Goal: Information Seeking & Learning: Learn about a topic

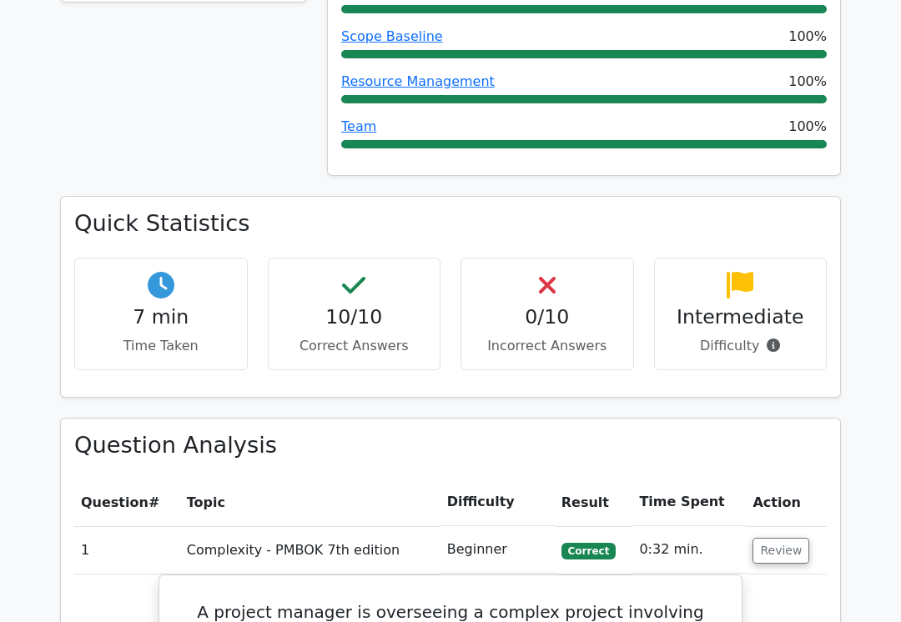
scroll to position [992, 0]
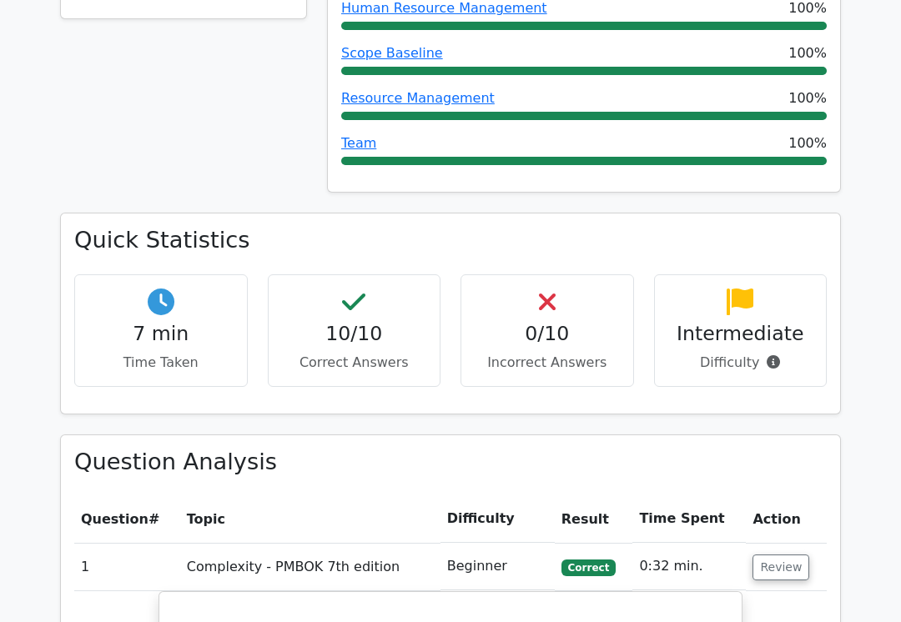
click at [768, 555] on button "Review" at bounding box center [780, 568] width 57 height 26
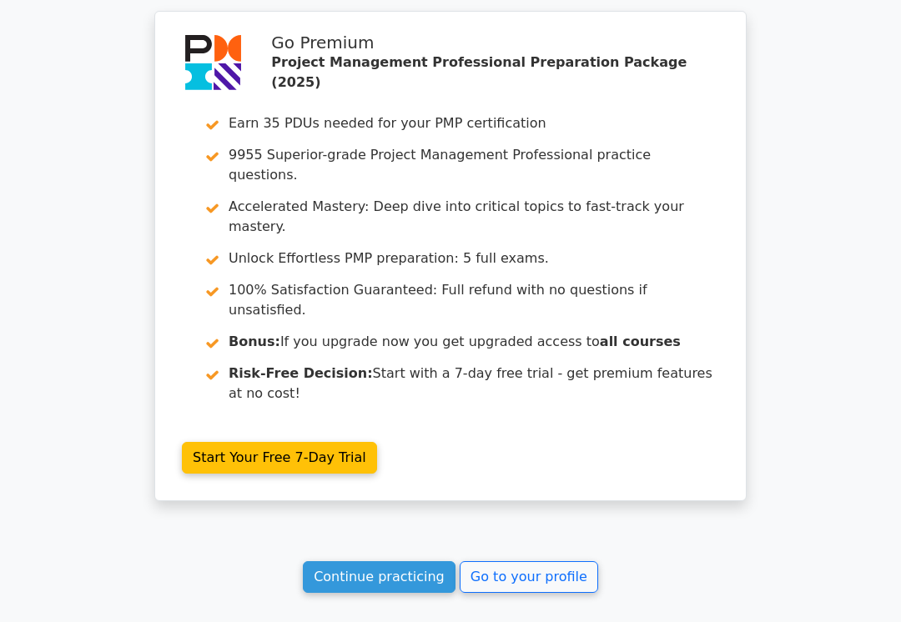
scroll to position [2155, 0]
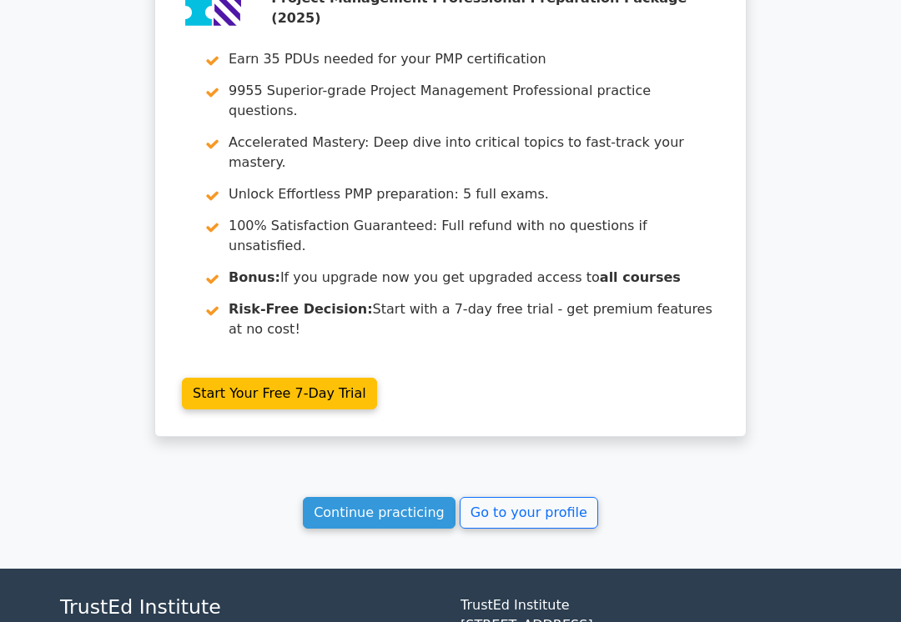
click at [553, 497] on link "Go to your profile" at bounding box center [529, 513] width 138 height 32
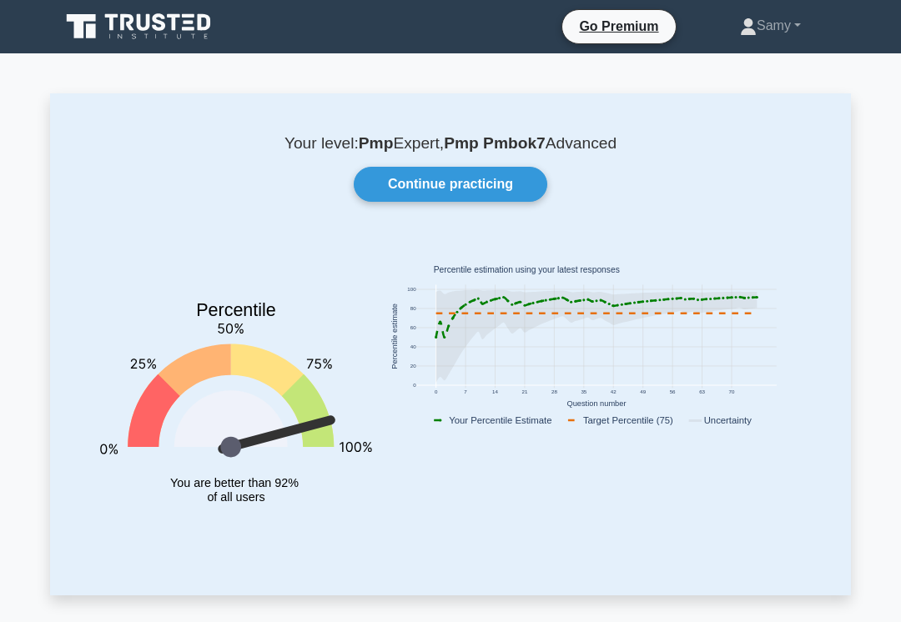
click at [512, 183] on link "Continue practicing" at bounding box center [451, 184] width 194 height 35
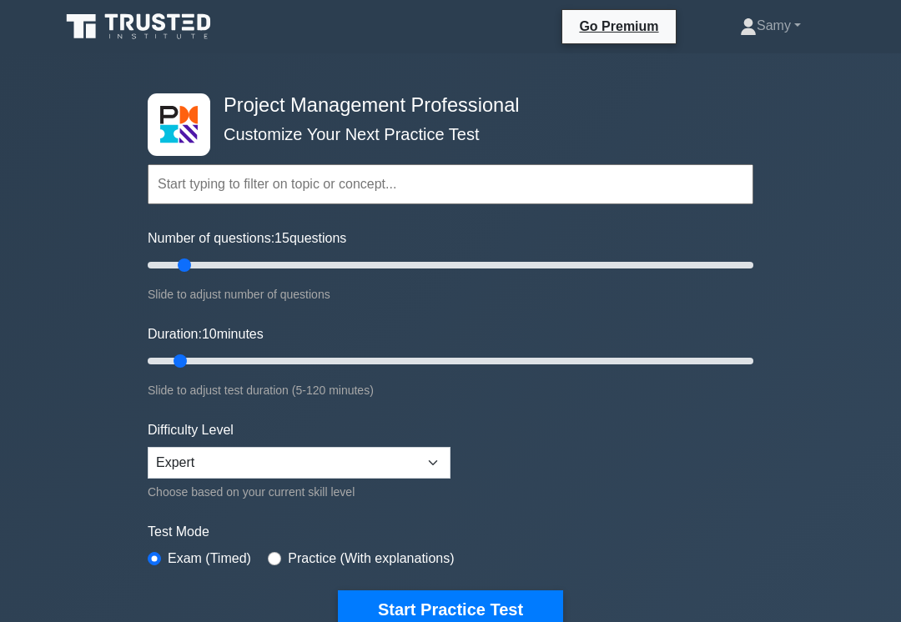
type input "15"
click at [436, 617] on button "Start Practice Test" at bounding box center [450, 610] width 225 height 38
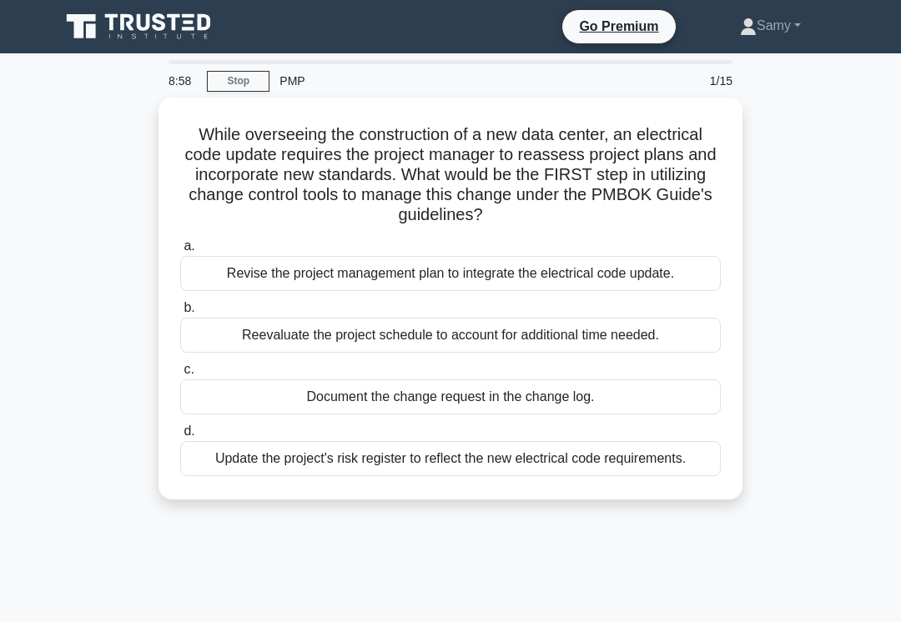
click at [440, 397] on div "Document the change request in the change log." at bounding box center [450, 396] width 540 height 35
click at [180, 375] on input "c. Document the change request in the change log." at bounding box center [180, 369] width 0 height 11
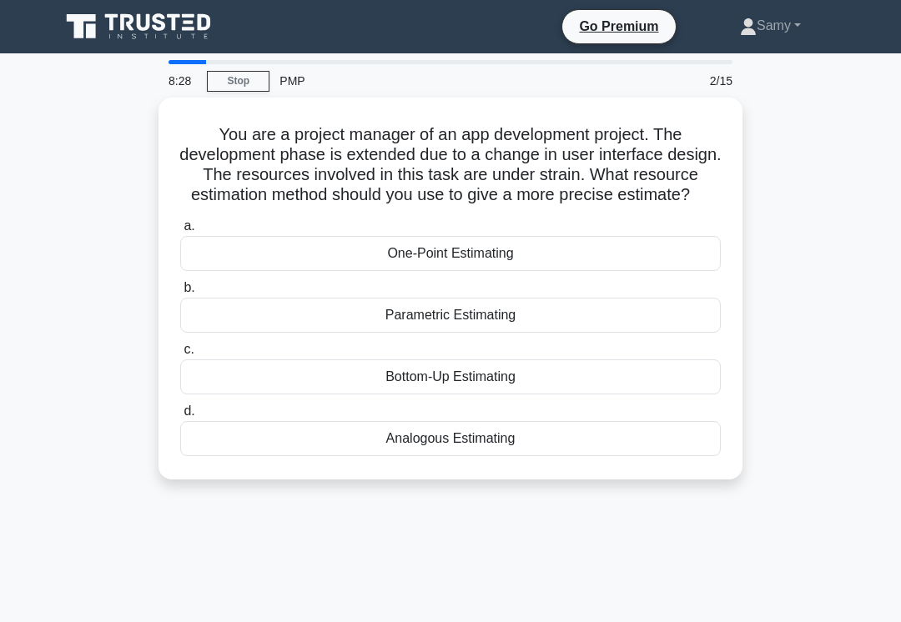
click at [397, 333] on div "Parametric Estimating" at bounding box center [450, 315] width 540 height 35
click at [180, 294] on input "b. Parametric Estimating" at bounding box center [180, 288] width 0 height 11
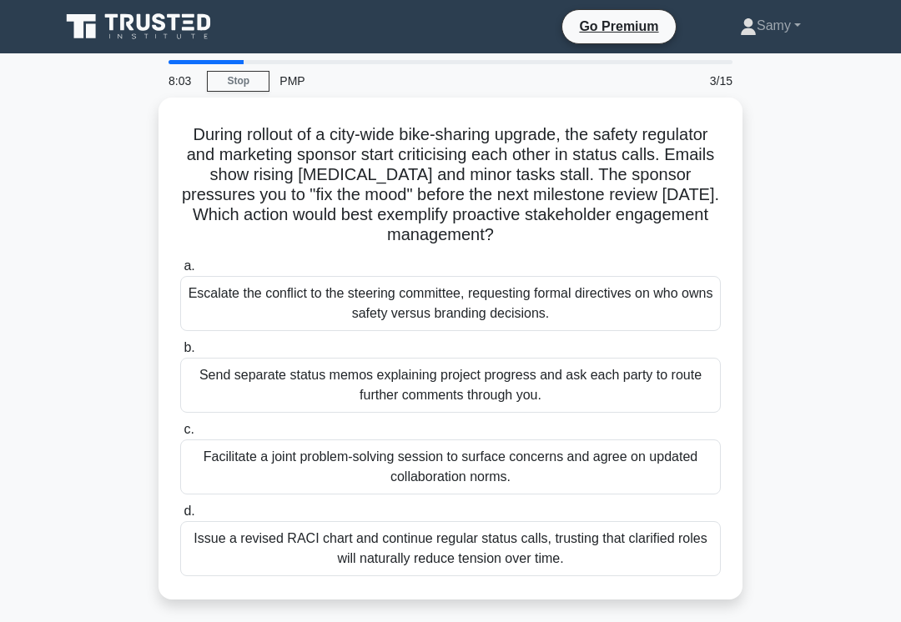
click at [374, 465] on div "Facilitate a joint problem-solving session to surface concerns and agree on upd…" at bounding box center [450, 467] width 540 height 55
click at [180, 435] on input "c. Facilitate a joint problem-solving session to surface concerns and agree on …" at bounding box center [180, 430] width 0 height 11
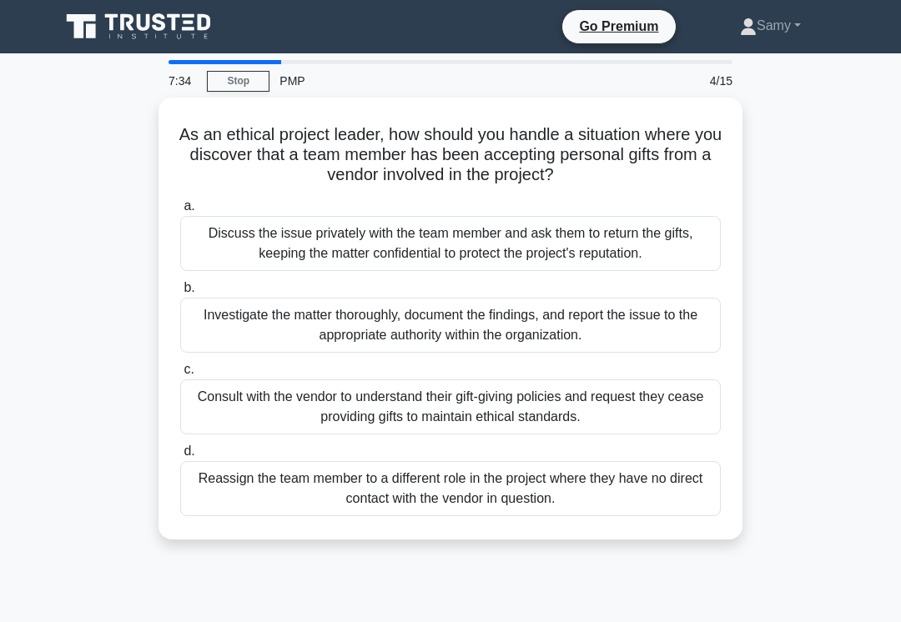
click at [420, 319] on div "Investigate the matter thoroughly, document the findings, and report the issue …" at bounding box center [450, 325] width 540 height 55
click at [180, 294] on input "b. Investigate the matter thoroughly, document the findings, and report the iss…" at bounding box center [180, 288] width 0 height 11
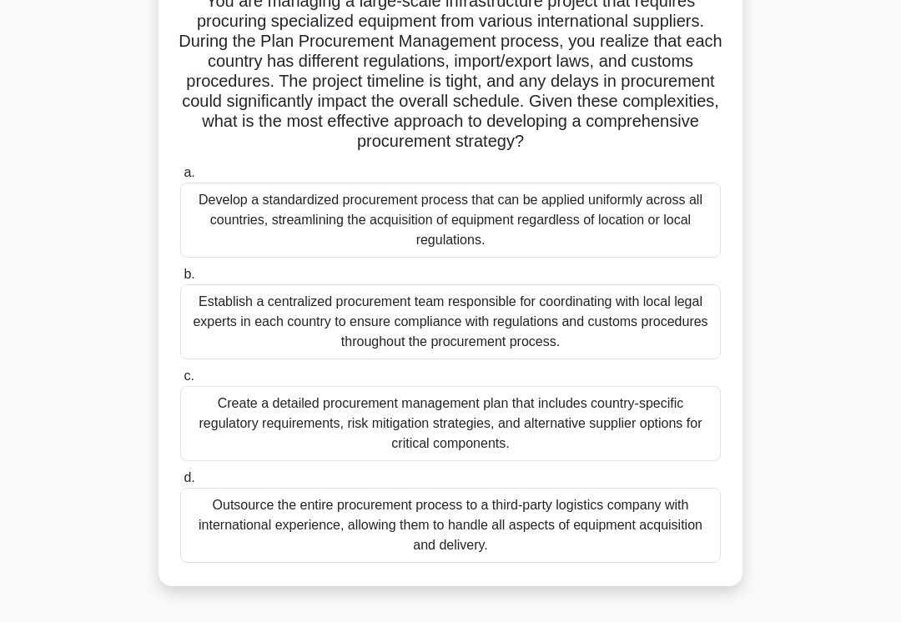
scroll to position [139, 0]
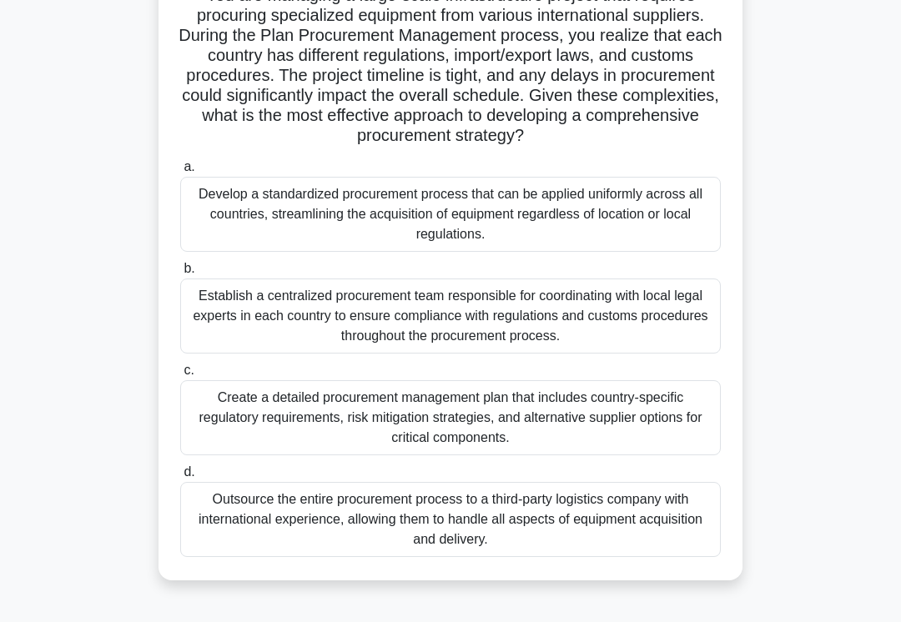
click at [512, 430] on div "Create a detailed procurement management plan that includes country-specific re…" at bounding box center [450, 417] width 540 height 75
click at [180, 376] on input "c. Create a detailed procurement management plan that includes country-specific…" at bounding box center [180, 370] width 0 height 11
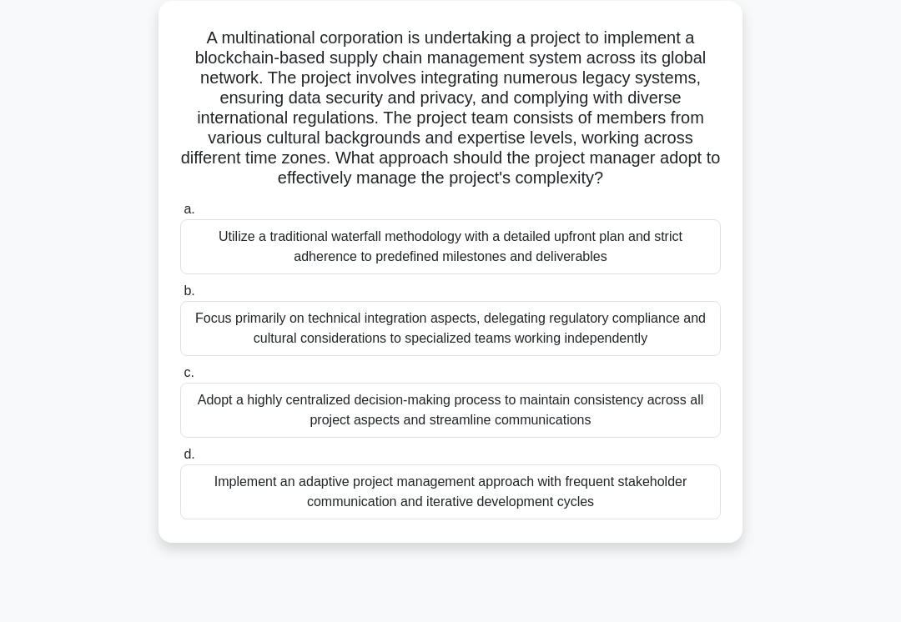
scroll to position [102, 0]
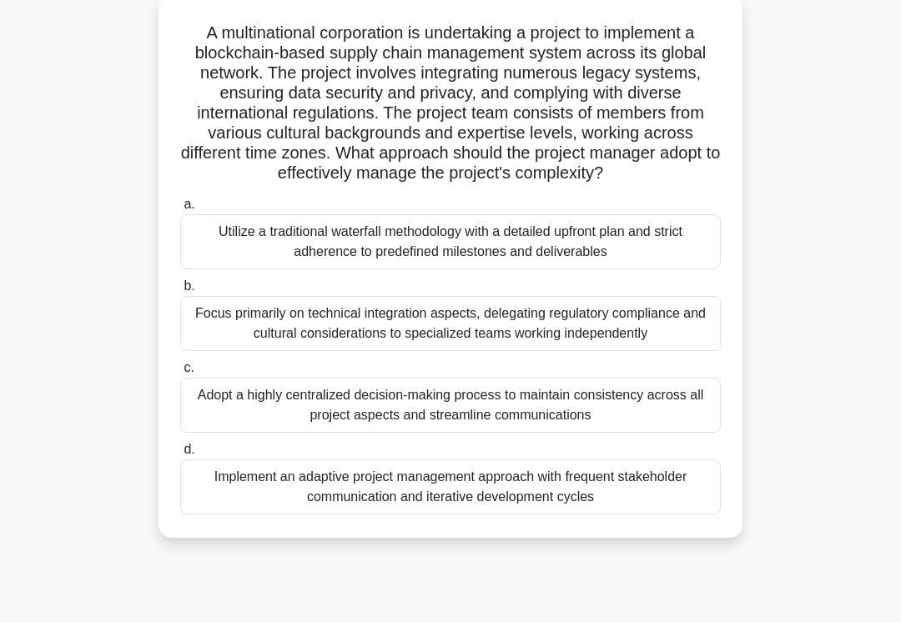
click at [526, 515] on div "Implement an adaptive project management approach with frequent stakeholder com…" at bounding box center [450, 487] width 540 height 55
click at [180, 455] on input "d. Implement an adaptive project management approach with frequent stakeholder …" at bounding box center [180, 450] width 0 height 11
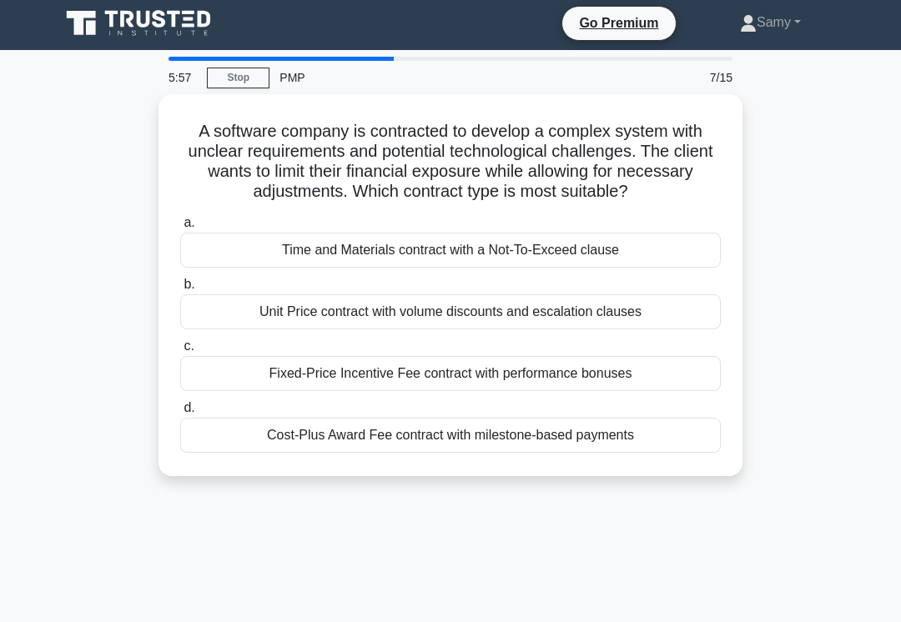
scroll to position [4, 0]
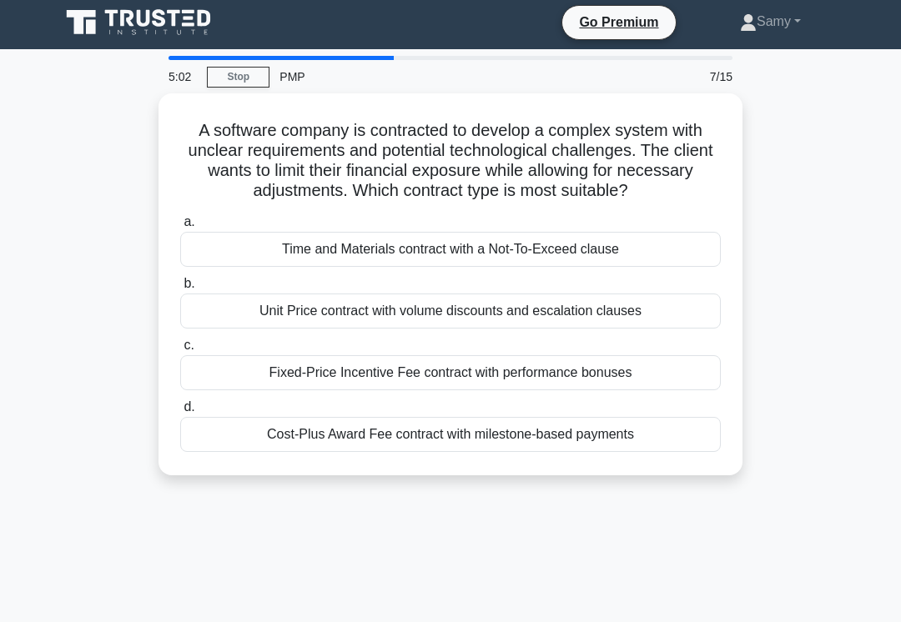
click at [507, 267] on div "Time and Materials contract with a Not-To-Exceed clause" at bounding box center [450, 249] width 540 height 35
click at [180, 228] on input "a. Time and Materials contract with a Not-To-Exceed clause" at bounding box center [180, 222] width 0 height 11
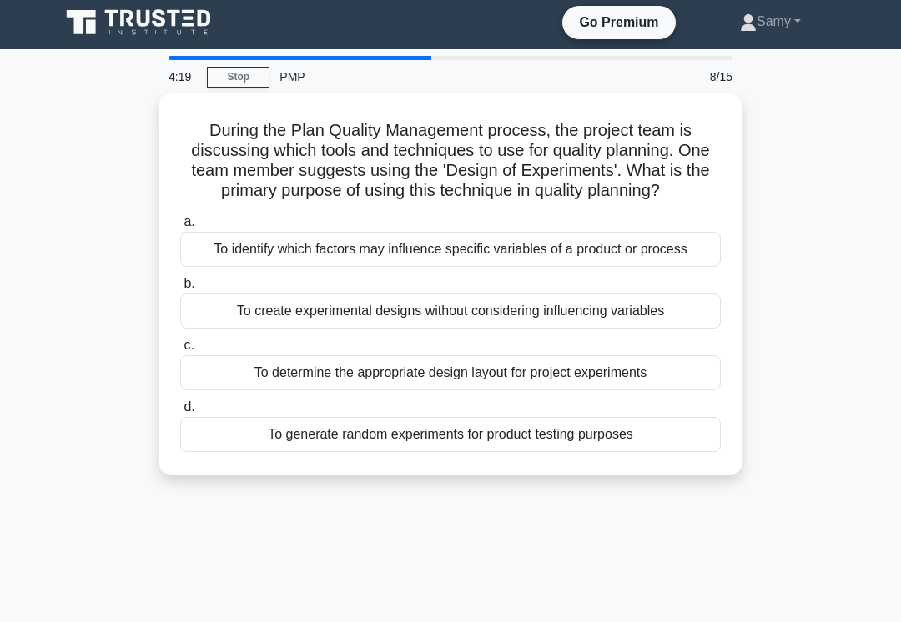
click at [556, 390] on div "To determine the appropriate design layout for project experiments" at bounding box center [450, 372] width 540 height 35
click at [180, 351] on input "c. To determine the appropriate design layout for project experiments" at bounding box center [180, 345] width 0 height 11
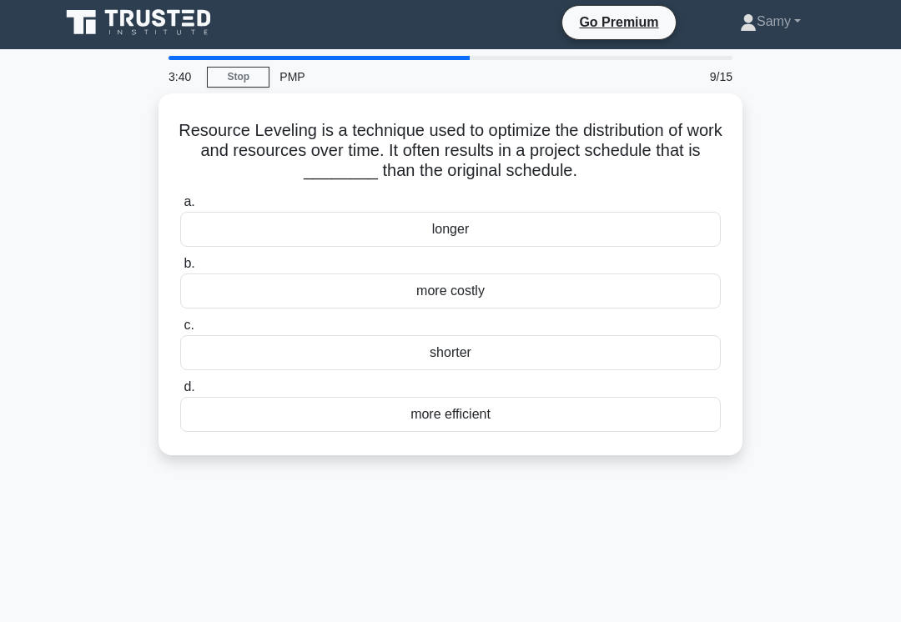
click at [586, 432] on div "more efficient" at bounding box center [450, 414] width 540 height 35
click at [180, 393] on input "d. more efficient" at bounding box center [180, 387] width 0 height 11
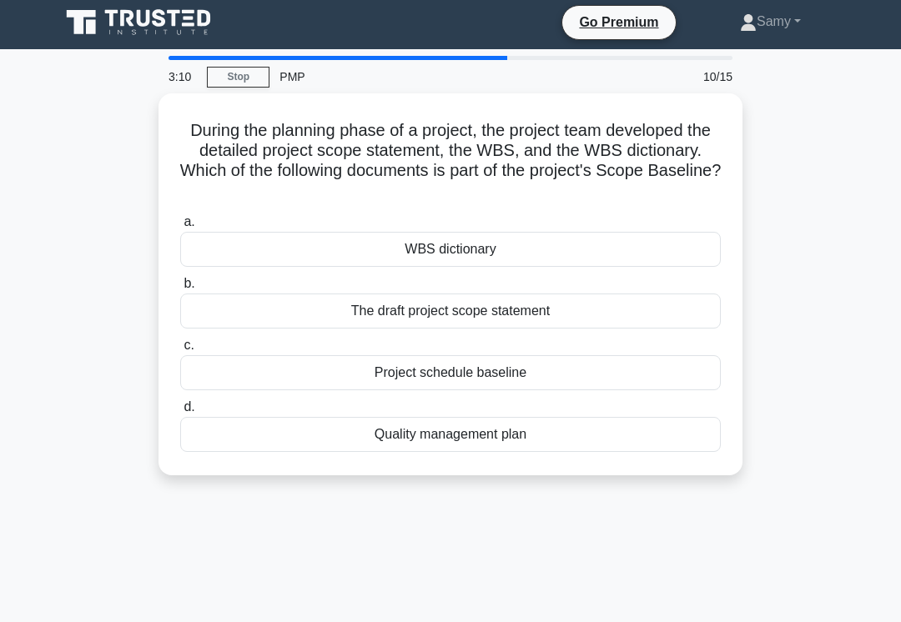
click at [441, 429] on div "Quality management plan" at bounding box center [450, 434] width 540 height 35
click at [180, 413] on input "d. Quality management plan" at bounding box center [180, 407] width 0 height 11
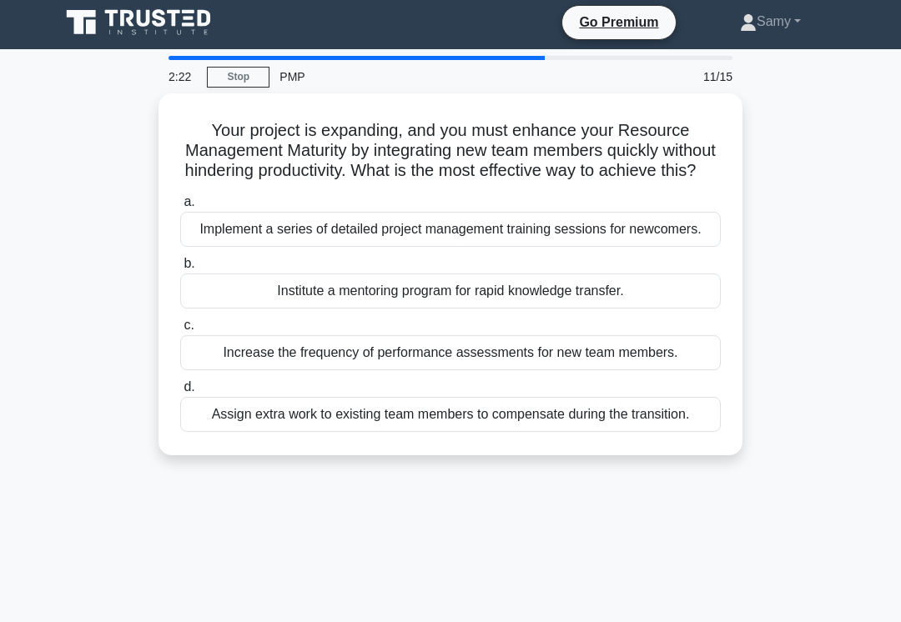
click at [642, 309] on div "Institute a mentoring program for rapid knowledge transfer." at bounding box center [450, 291] width 540 height 35
click at [180, 269] on input "b. Institute a mentoring program for rapid knowledge transfer." at bounding box center [180, 264] width 0 height 11
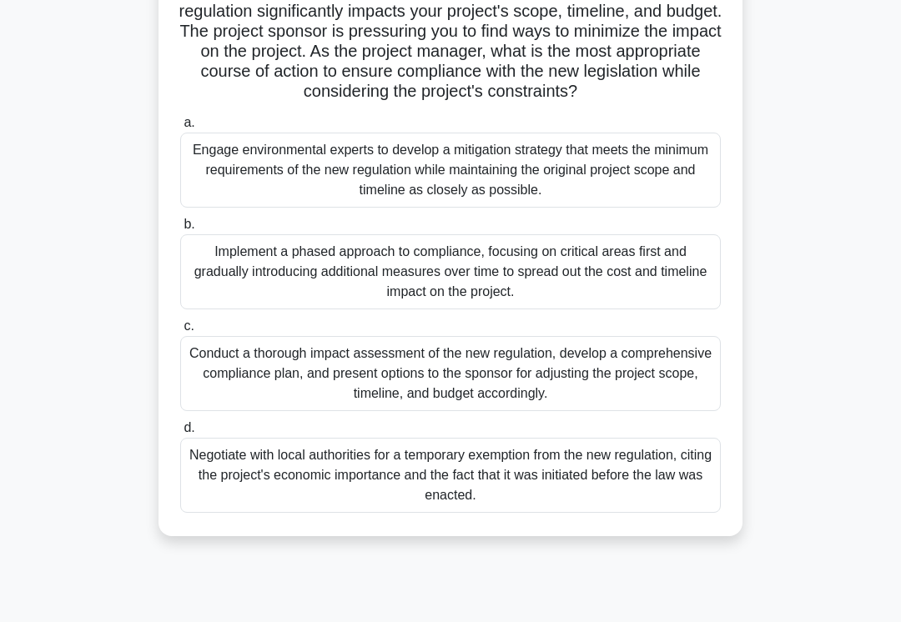
scroll to position [204, 0]
click at [655, 402] on div "Conduct a thorough impact assessment of the new regulation, develop a comprehen…" at bounding box center [450, 373] width 540 height 75
click at [180, 332] on input "c. Conduct a thorough impact assessment of the new regulation, develop a compre…" at bounding box center [180, 326] width 0 height 11
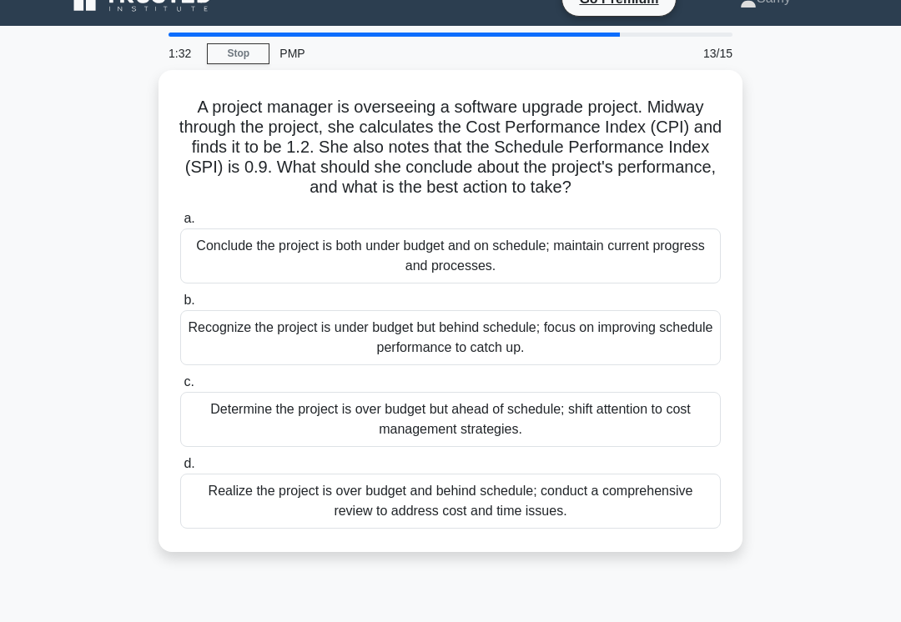
scroll to position [0, 0]
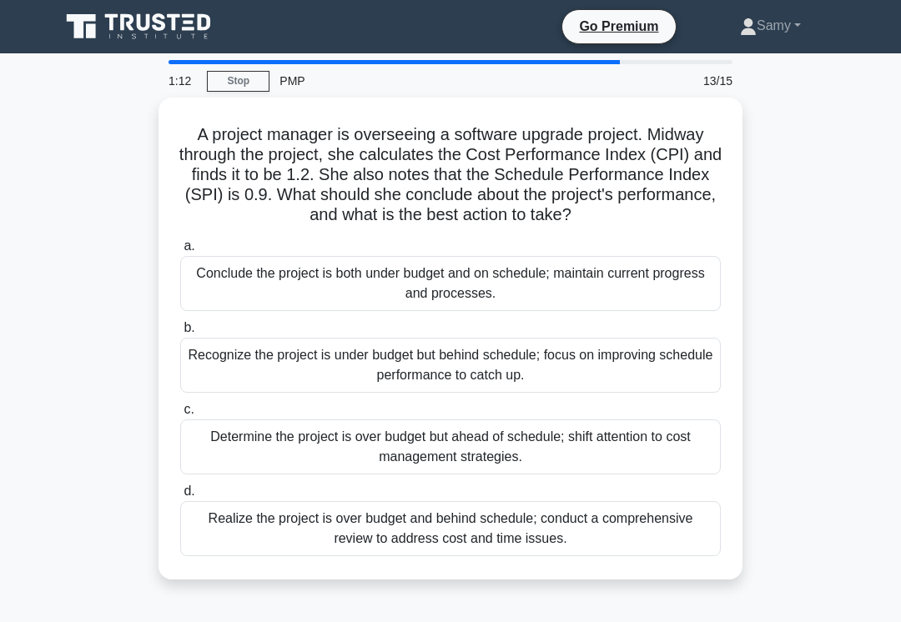
click at [646, 556] on div "Realize the project is over budget and behind schedule; conduct a comprehensive…" at bounding box center [450, 528] width 540 height 55
click at [180, 497] on input "d. Realize the project is over budget and behind schedule; conduct a comprehens…" at bounding box center [180, 491] width 0 height 11
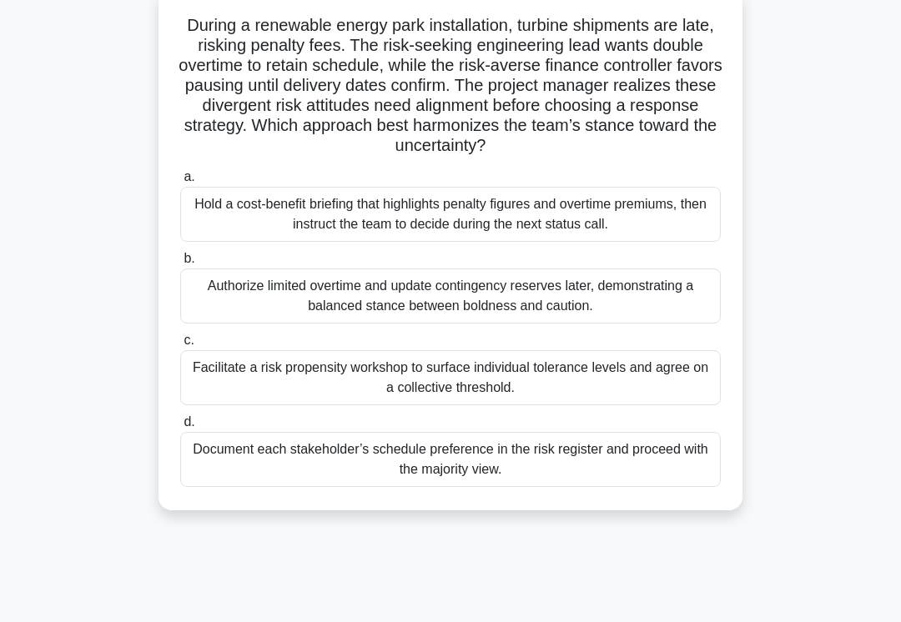
scroll to position [113, 0]
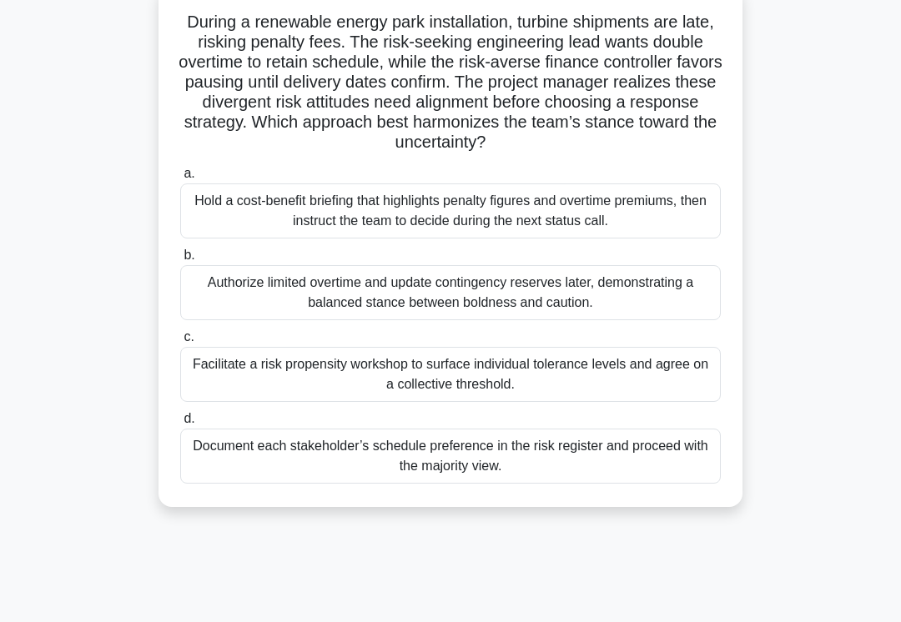
click at [647, 399] on div "Facilitate a risk propensity workshop to surface individual tolerance levels an…" at bounding box center [450, 374] width 540 height 55
click at [180, 343] on input "c. Facilitate a risk propensity workshop to surface individual tolerance levels…" at bounding box center [180, 337] width 0 height 11
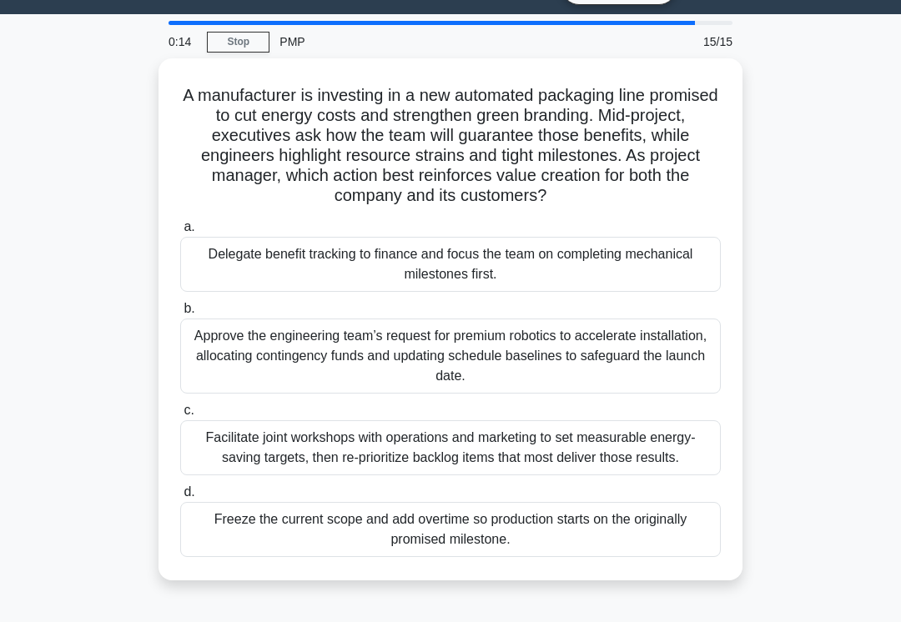
scroll to position [32, 0]
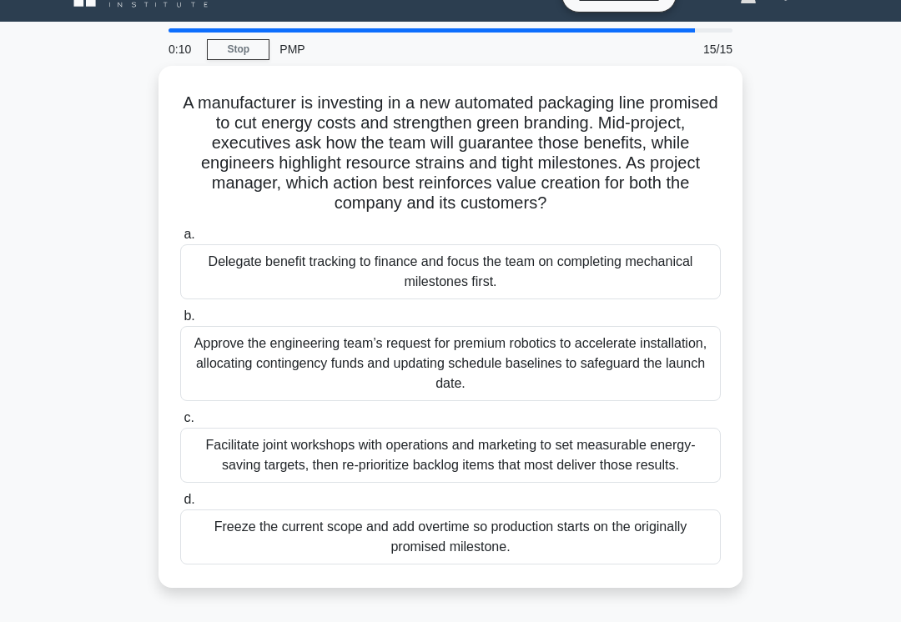
click at [613, 454] on div "Facilitate joint workshops with operations and marketing to set measurable ener…" at bounding box center [450, 455] width 540 height 55
click at [180, 424] on input "c. Facilitate joint workshops with operations and marketing to set measurable e…" at bounding box center [180, 418] width 0 height 11
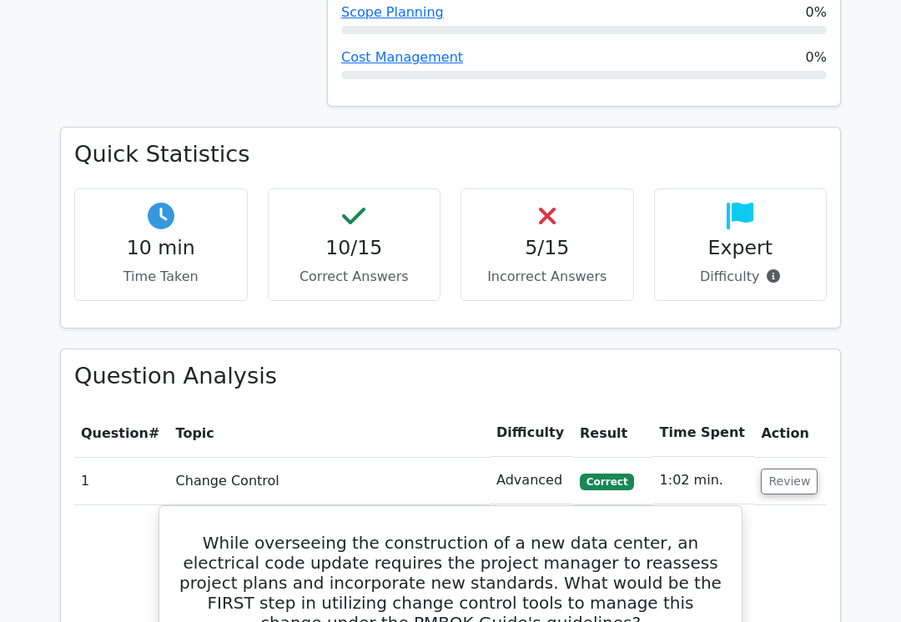
scroll to position [1348, 0]
click at [783, 469] on button "Review" at bounding box center [789, 482] width 57 height 26
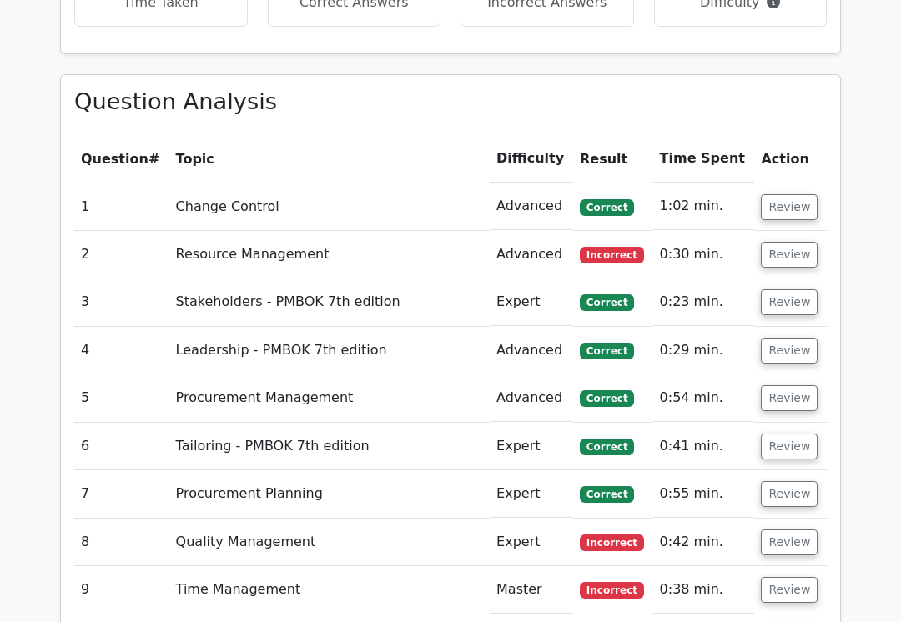
scroll to position [1622, 0]
click at [768, 242] on button "Review" at bounding box center [789, 255] width 57 height 26
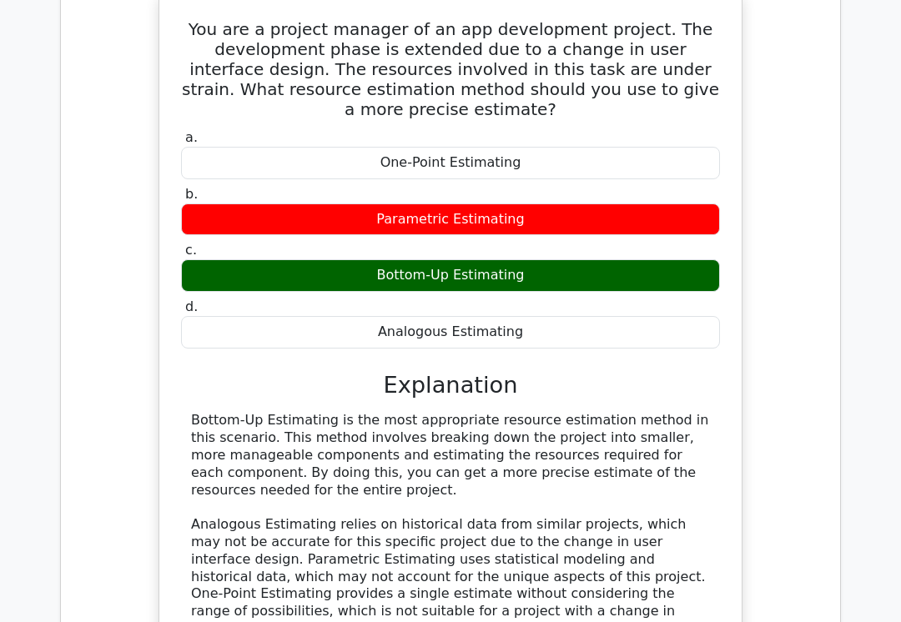
scroll to position [1910, 0]
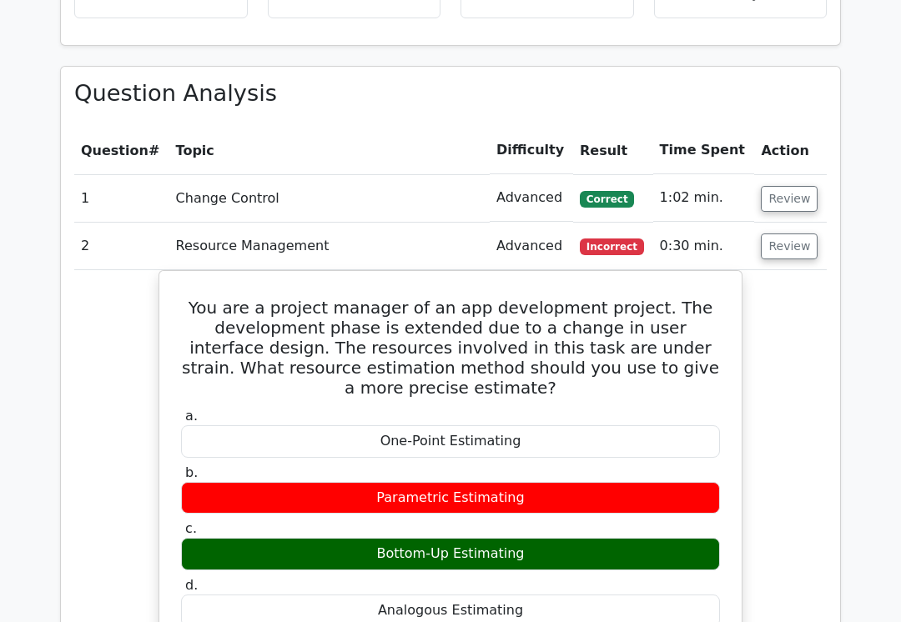
click at [787, 234] on button "Review" at bounding box center [789, 247] width 57 height 26
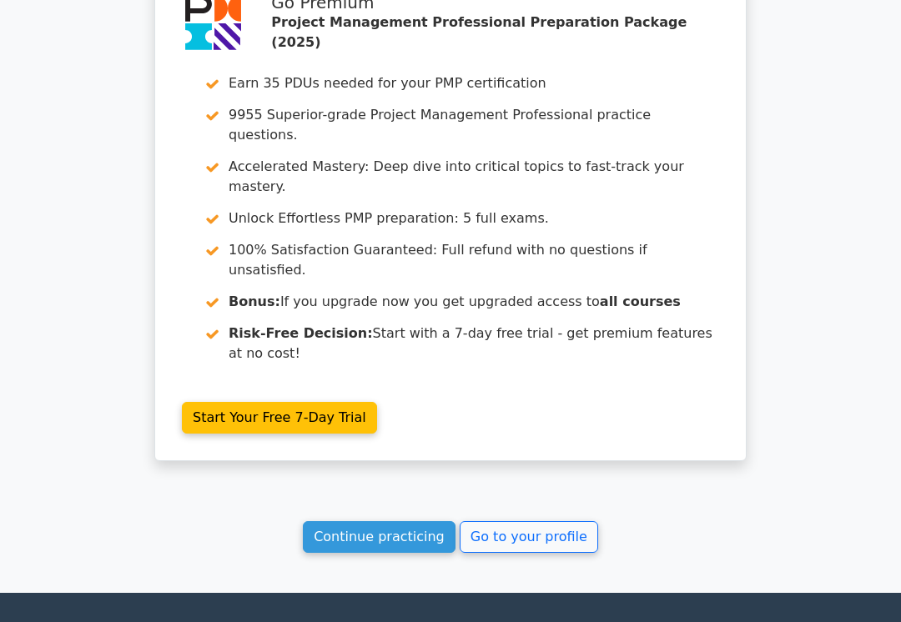
scroll to position [2666, 0]
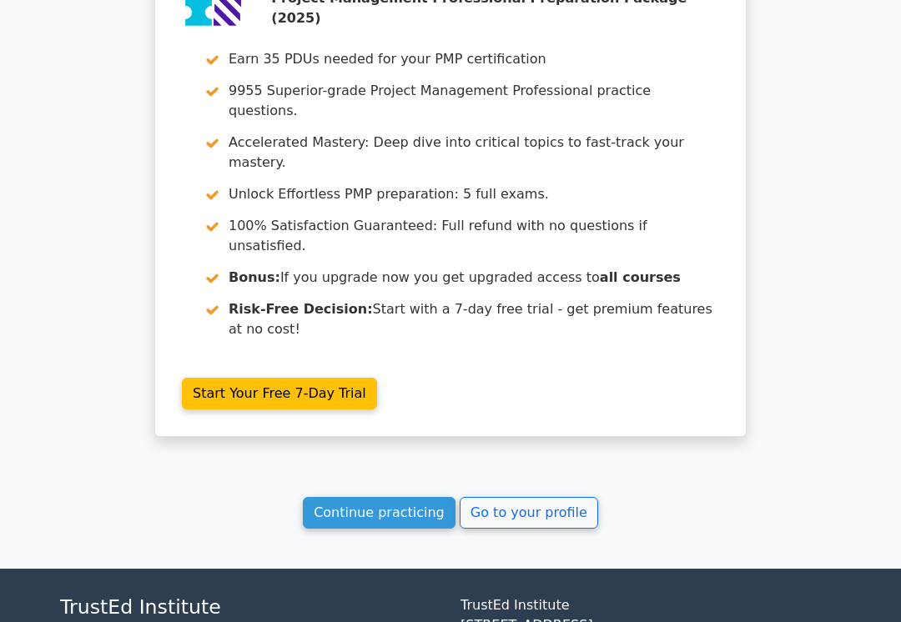
click at [560, 497] on link "Go to your profile" at bounding box center [529, 513] width 138 height 32
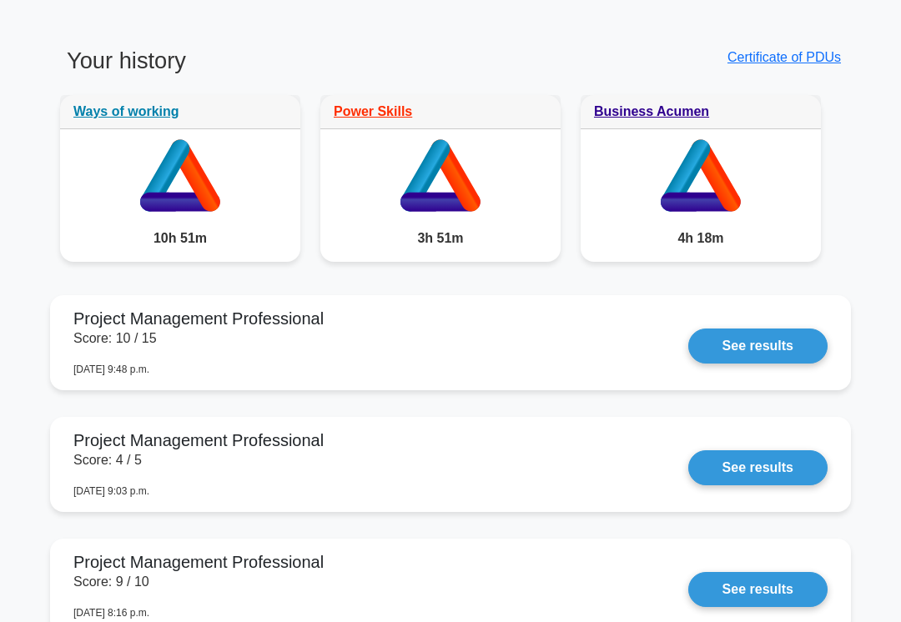
scroll to position [1355, 0]
click at [741, 364] on link "See results" at bounding box center [757, 346] width 139 height 35
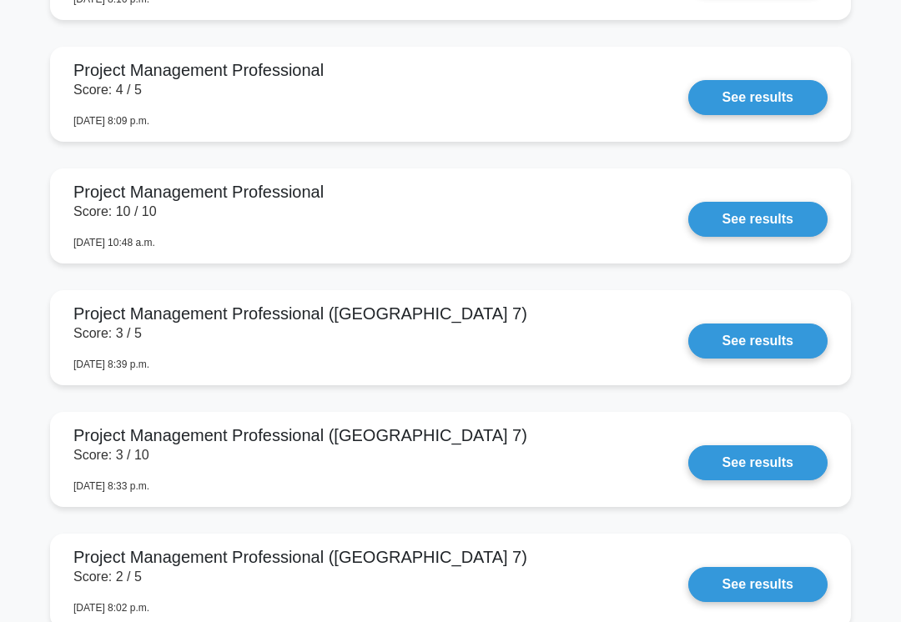
scroll to position [1970, 0]
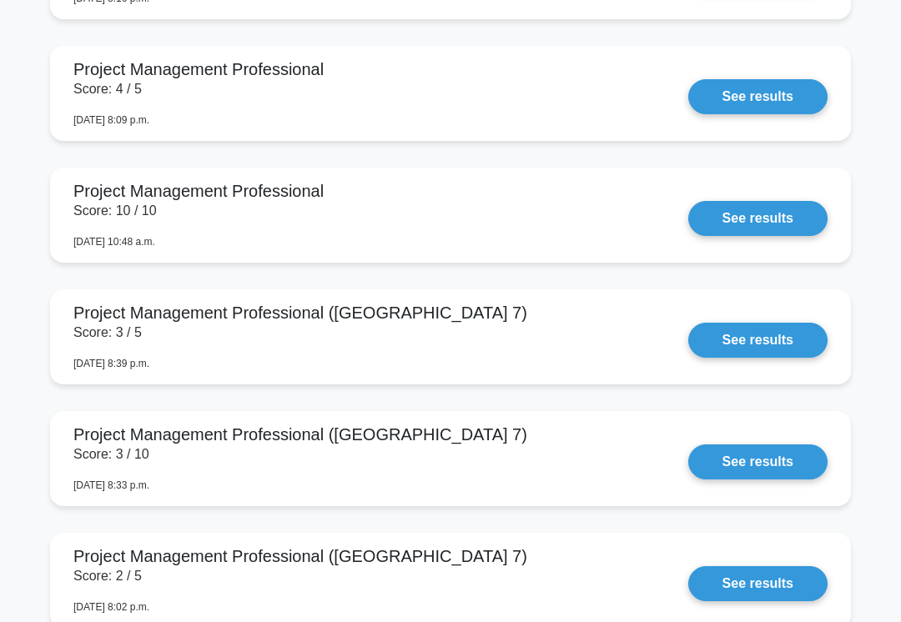
click at [749, 236] on link "See results" at bounding box center [757, 218] width 139 height 35
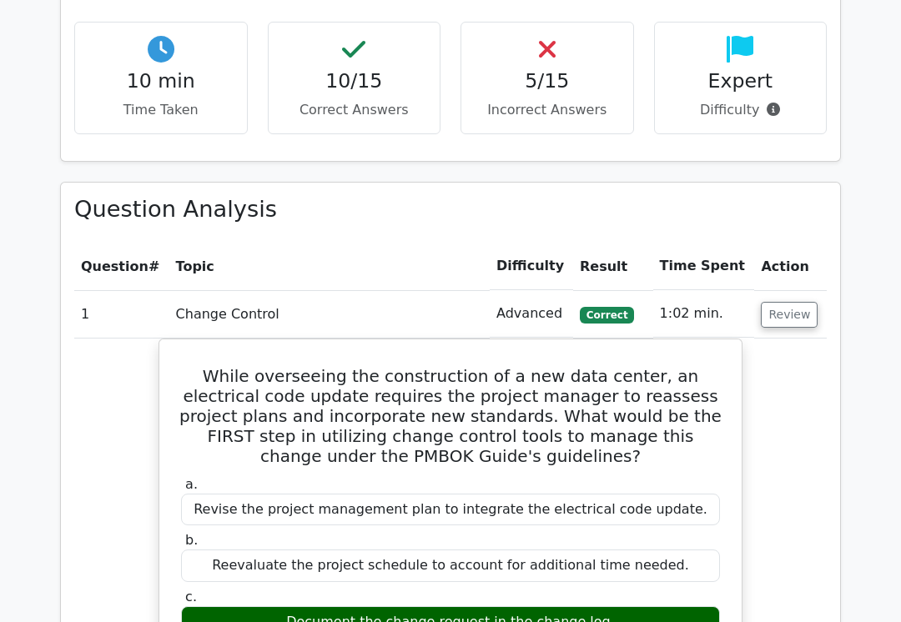
scroll to position [1515, 0]
click at [787, 302] on button "Review" at bounding box center [789, 315] width 57 height 26
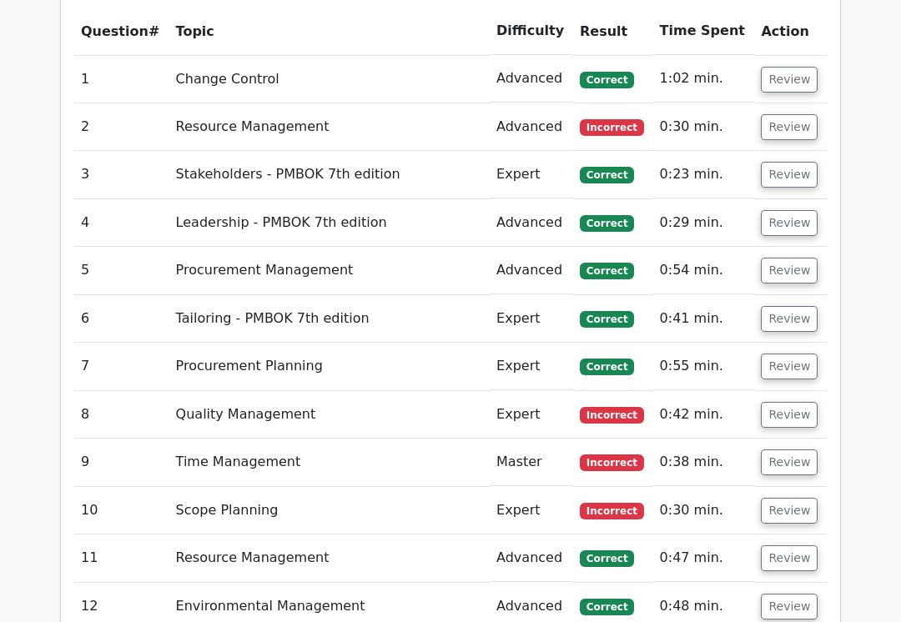
scroll to position [1750, 0]
click at [774, 402] on button "Review" at bounding box center [789, 415] width 57 height 26
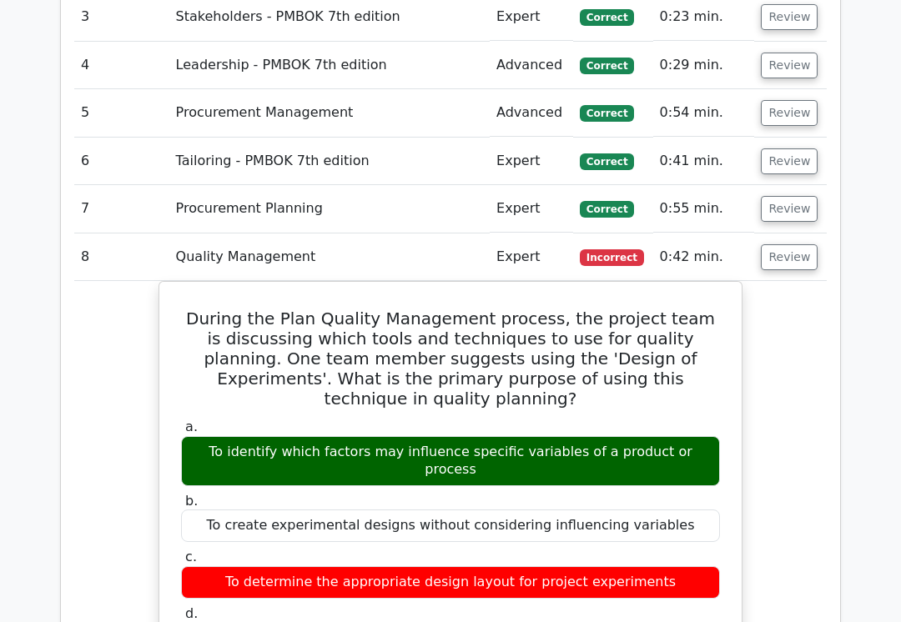
scroll to position [1922, 0]
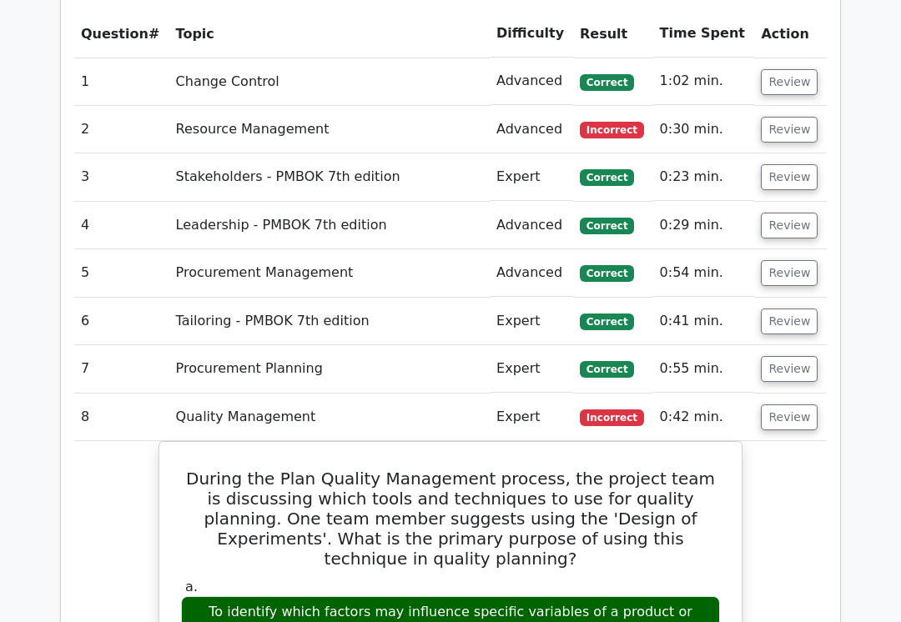
click at [782, 405] on button "Review" at bounding box center [789, 418] width 57 height 26
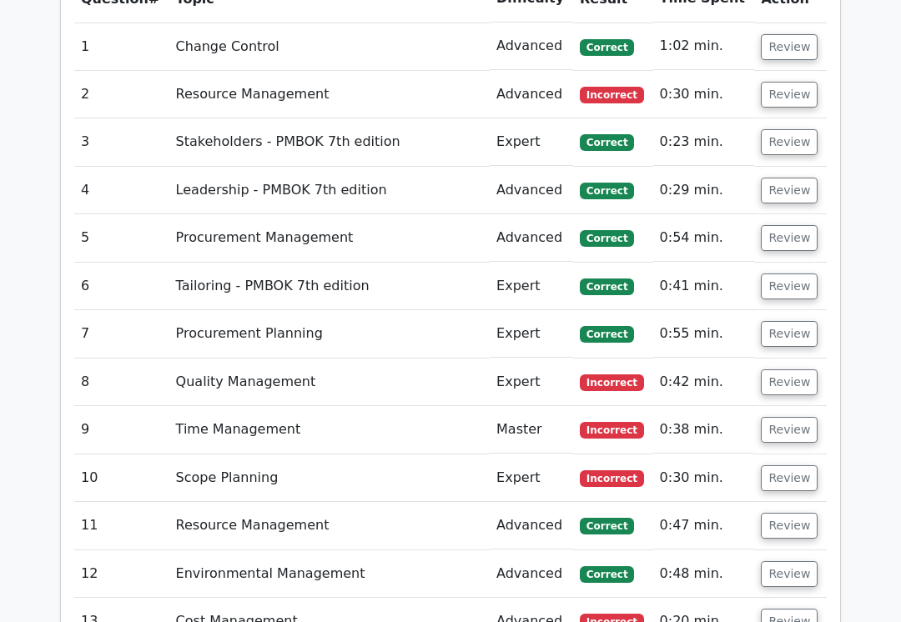
scroll to position [1787, 0]
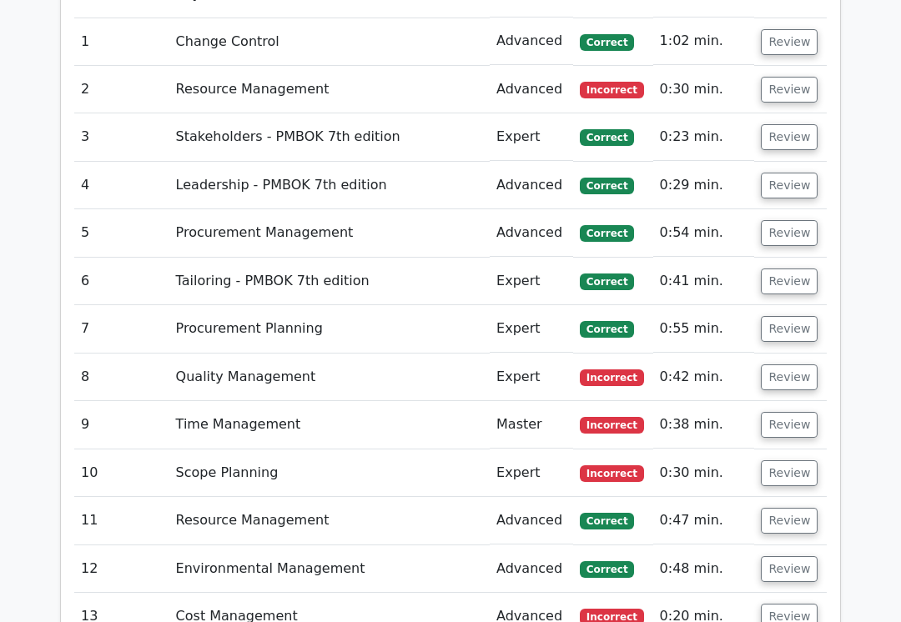
click at [788, 412] on button "Review" at bounding box center [789, 425] width 57 height 26
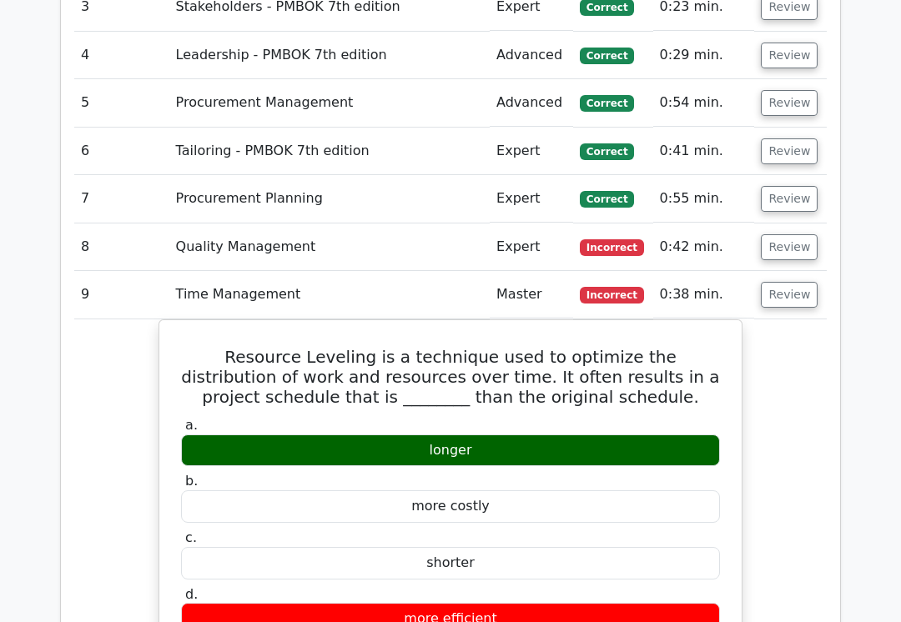
scroll to position [1913, 0]
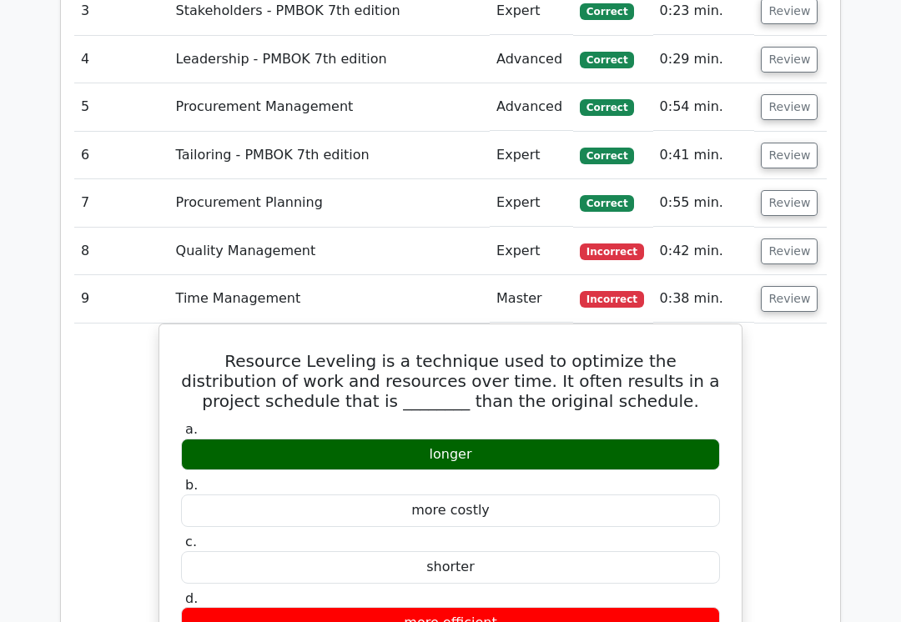
click at [792, 286] on button "Review" at bounding box center [789, 299] width 57 height 26
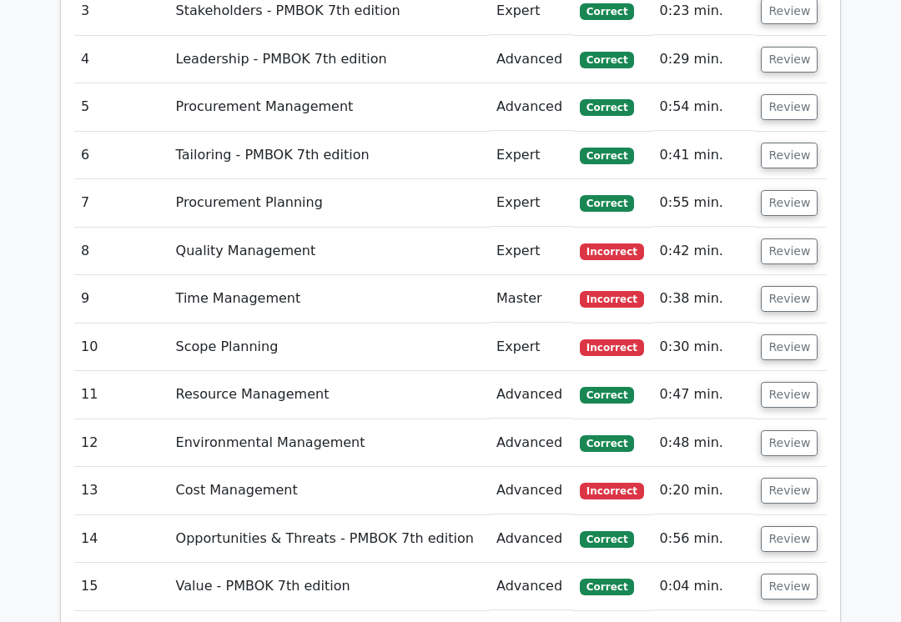
click at [787, 334] on button "Review" at bounding box center [789, 347] width 57 height 26
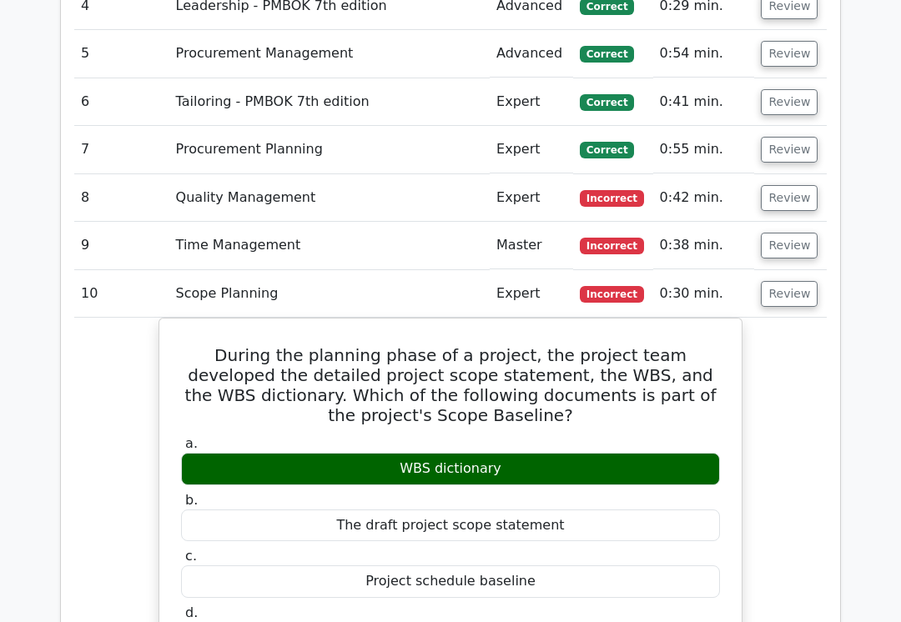
scroll to position [1966, 0]
click at [778, 281] on button "Review" at bounding box center [789, 294] width 57 height 26
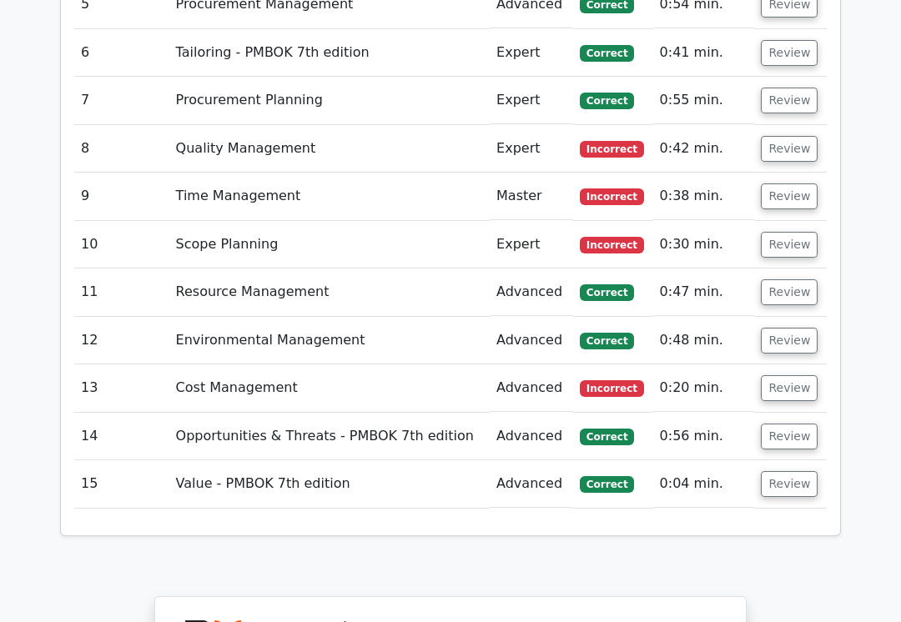
scroll to position [2022, 0]
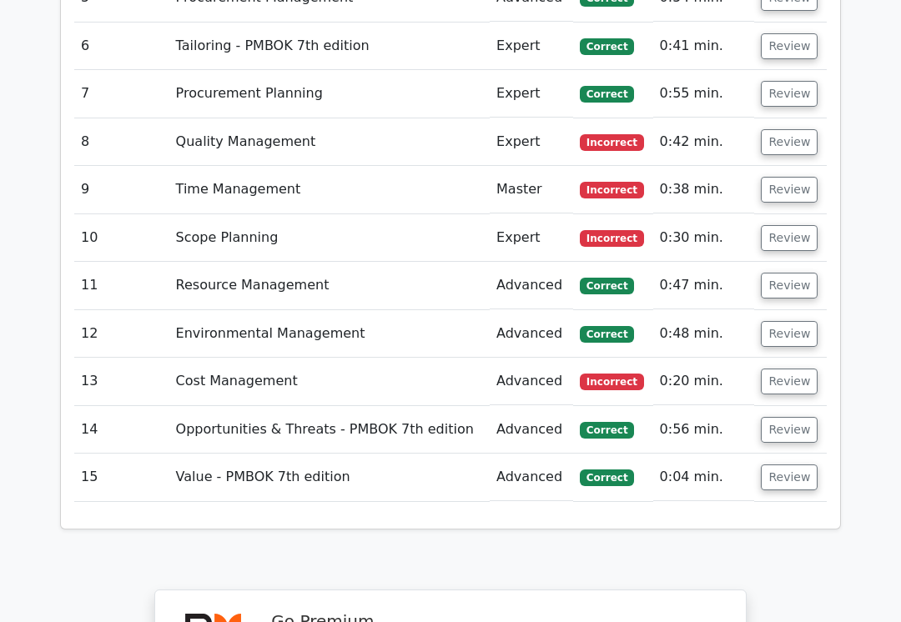
click at [776, 369] on button "Review" at bounding box center [789, 382] width 57 height 26
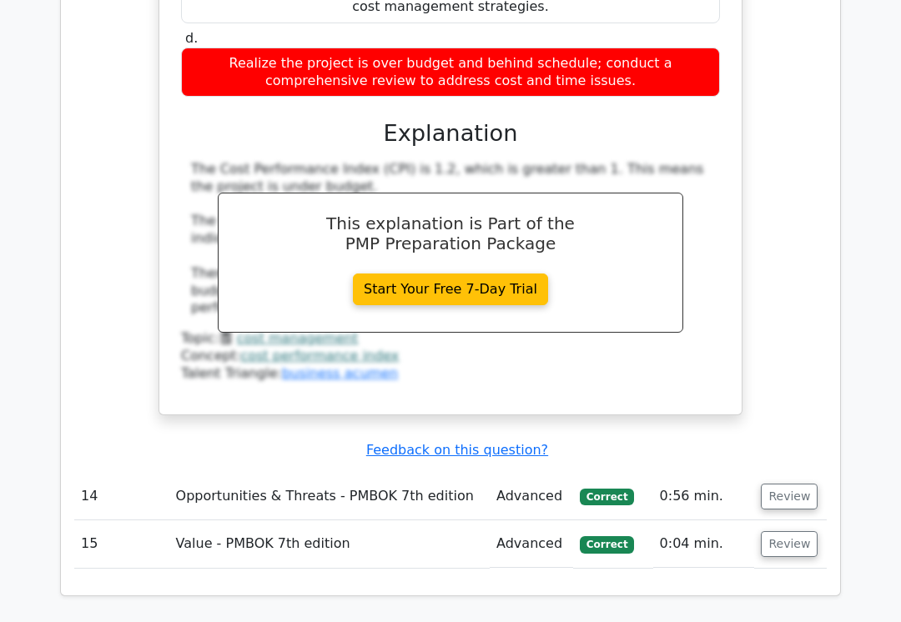
scroll to position [2777, 0]
click at [782, 484] on button "Review" at bounding box center [789, 497] width 57 height 26
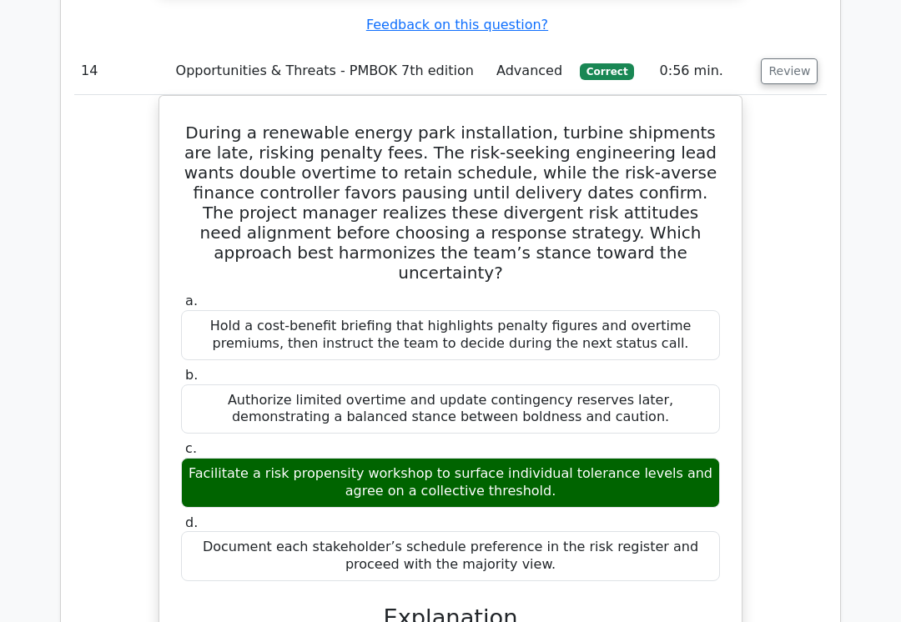
scroll to position [3144, 0]
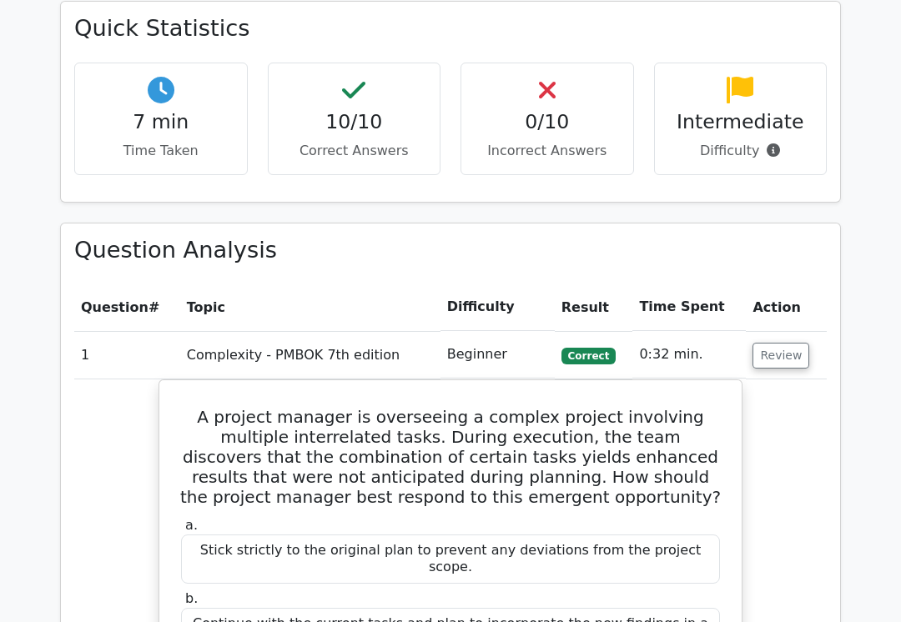
click at [786, 343] on button "Review" at bounding box center [780, 356] width 57 height 26
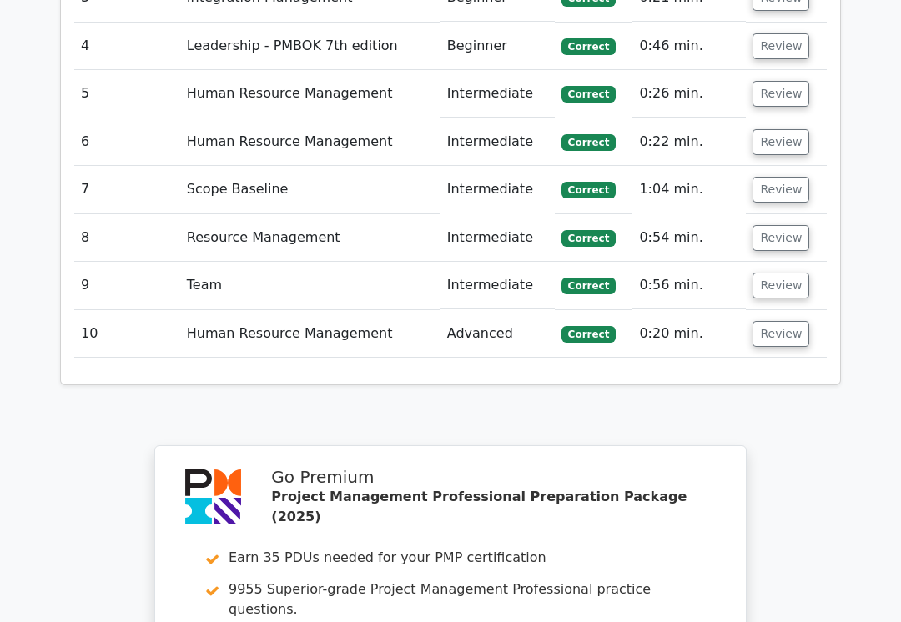
scroll to position [1656, 0]
click at [792, 321] on button "Review" at bounding box center [780, 334] width 57 height 26
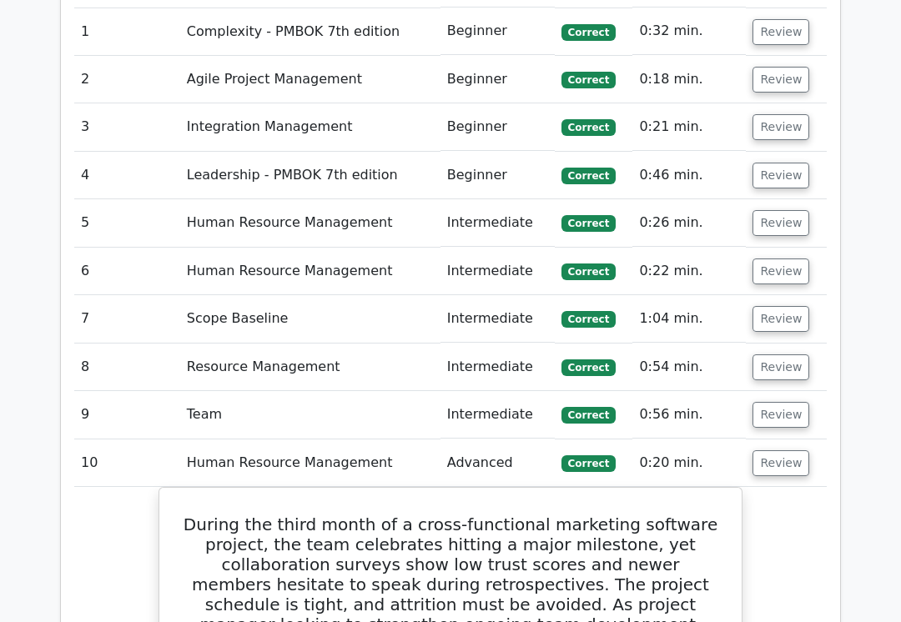
click at [776, 451] on button "Review" at bounding box center [780, 464] width 57 height 26
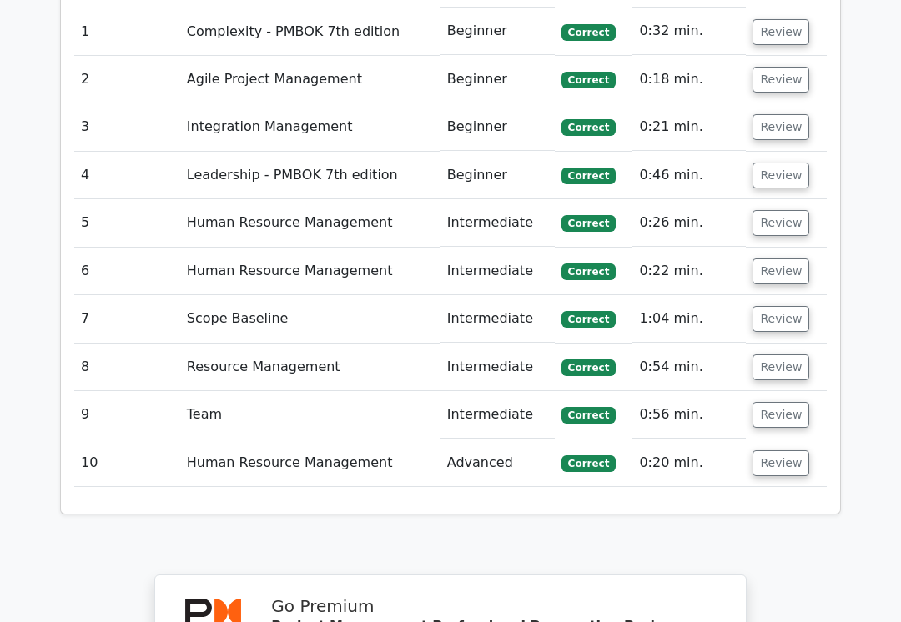
click at [782, 402] on button "Review" at bounding box center [780, 415] width 57 height 26
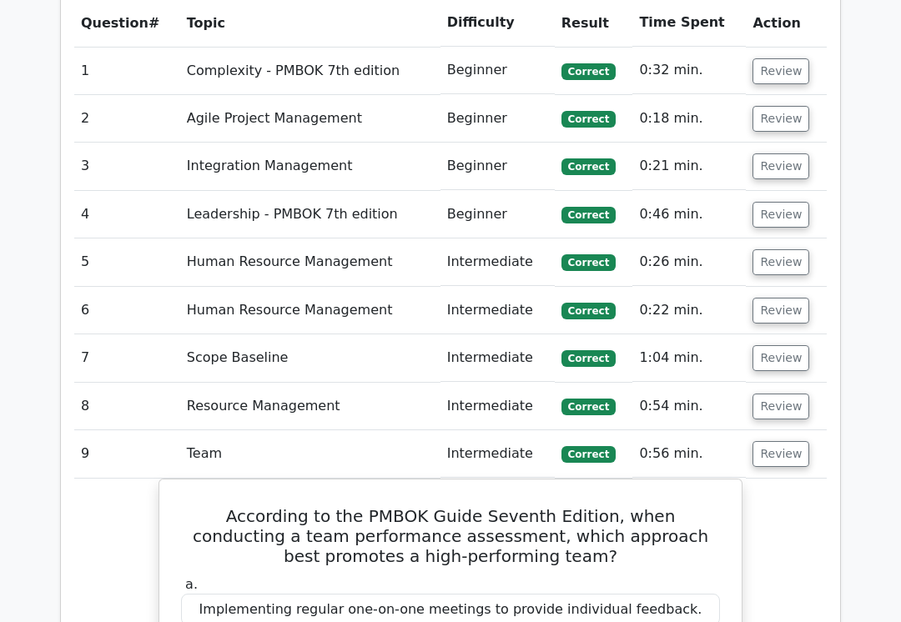
scroll to position [1490, 0]
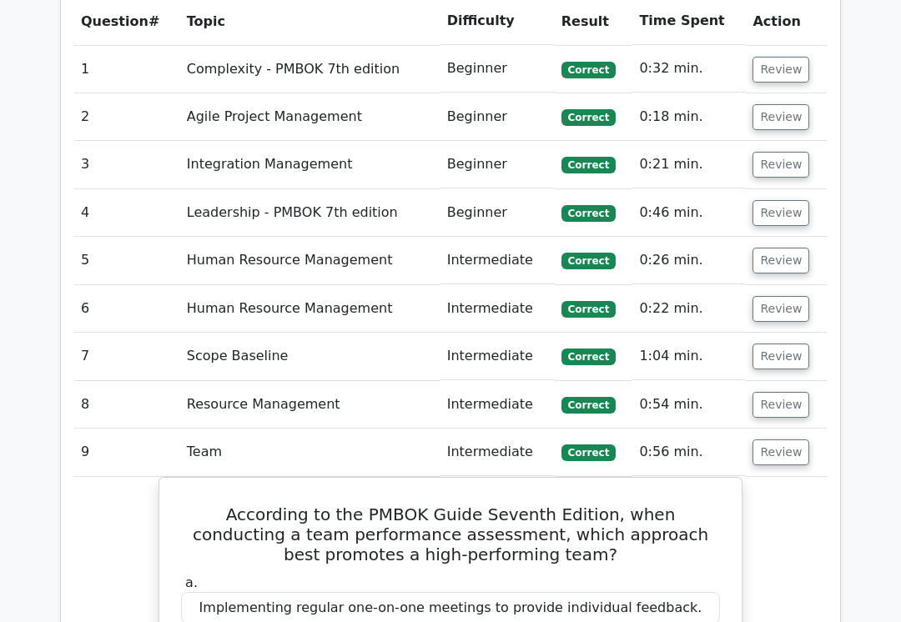
click at [772, 440] on button "Review" at bounding box center [780, 453] width 57 height 26
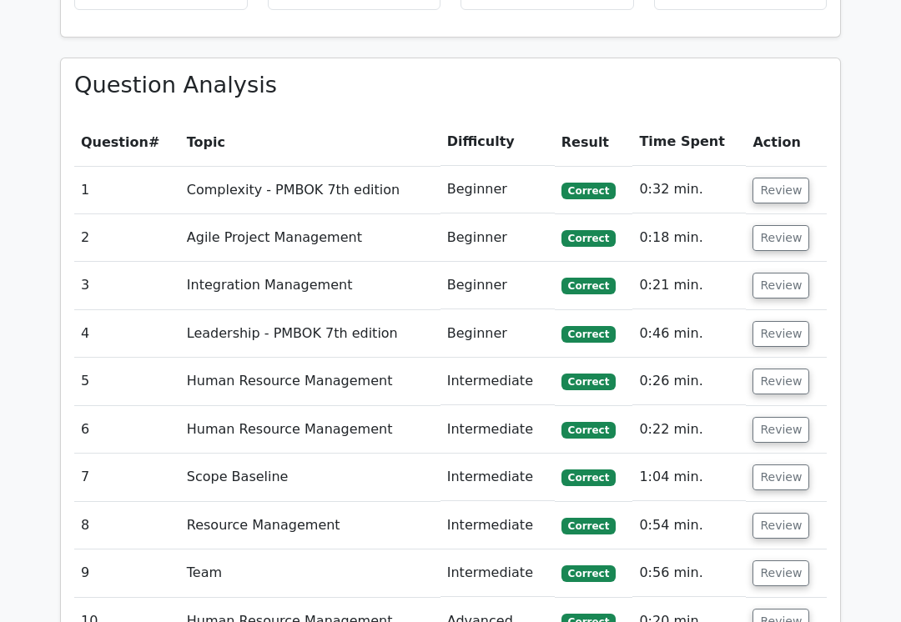
scroll to position [1369, 0]
click at [775, 321] on button "Review" at bounding box center [780, 334] width 57 height 26
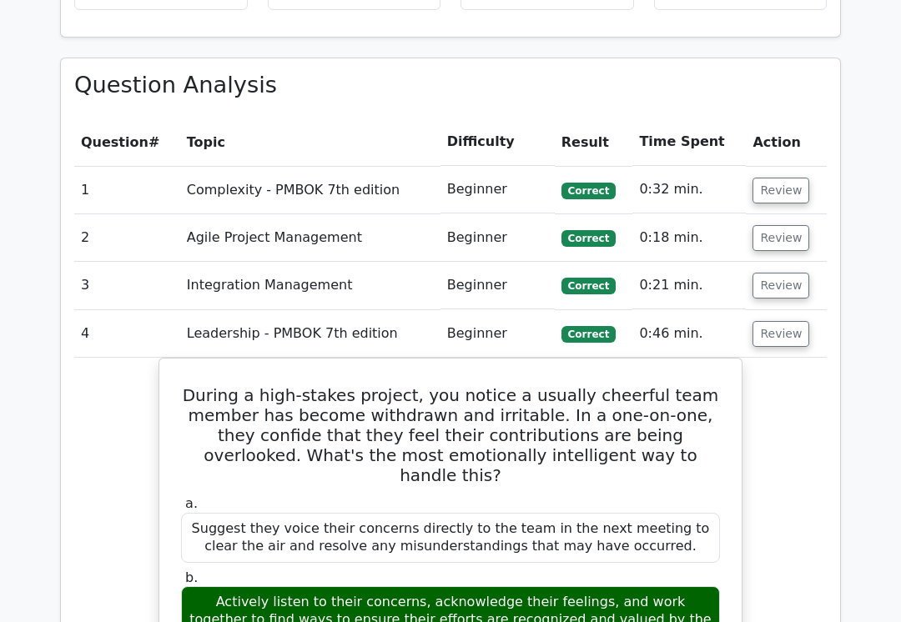
click at [790, 321] on button "Review" at bounding box center [780, 334] width 57 height 26
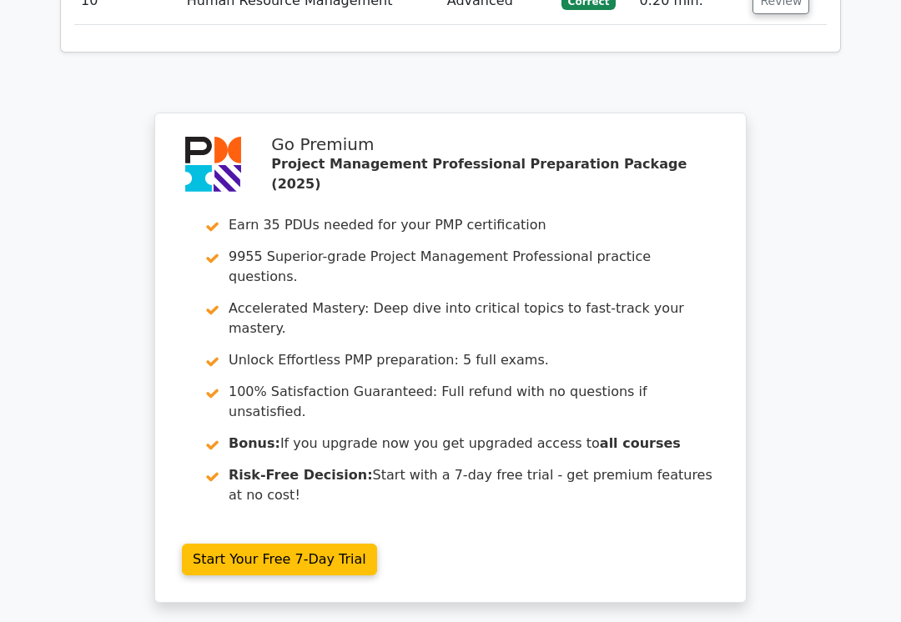
scroll to position [2155, 0]
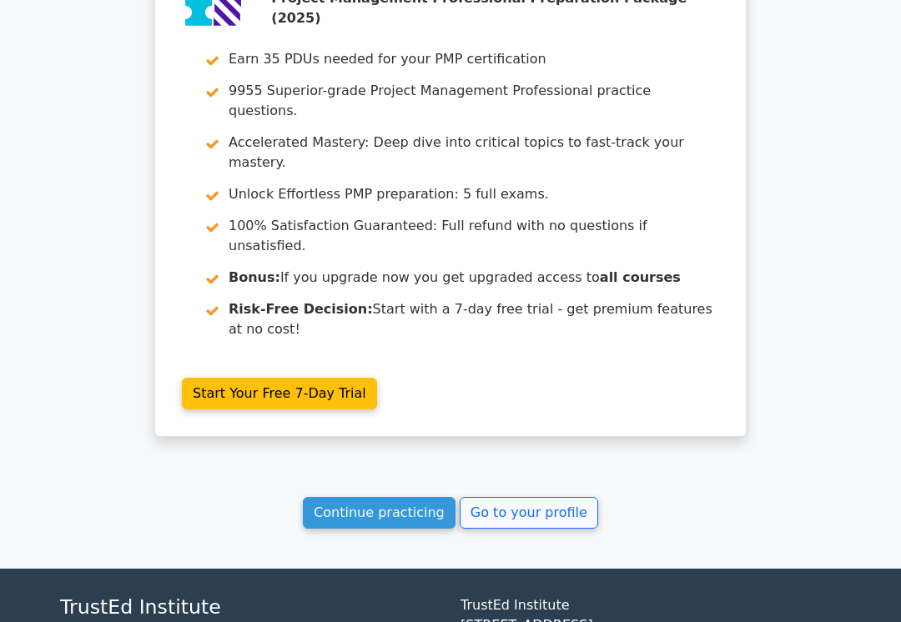
click at [558, 497] on link "Go to your profile" at bounding box center [529, 513] width 138 height 32
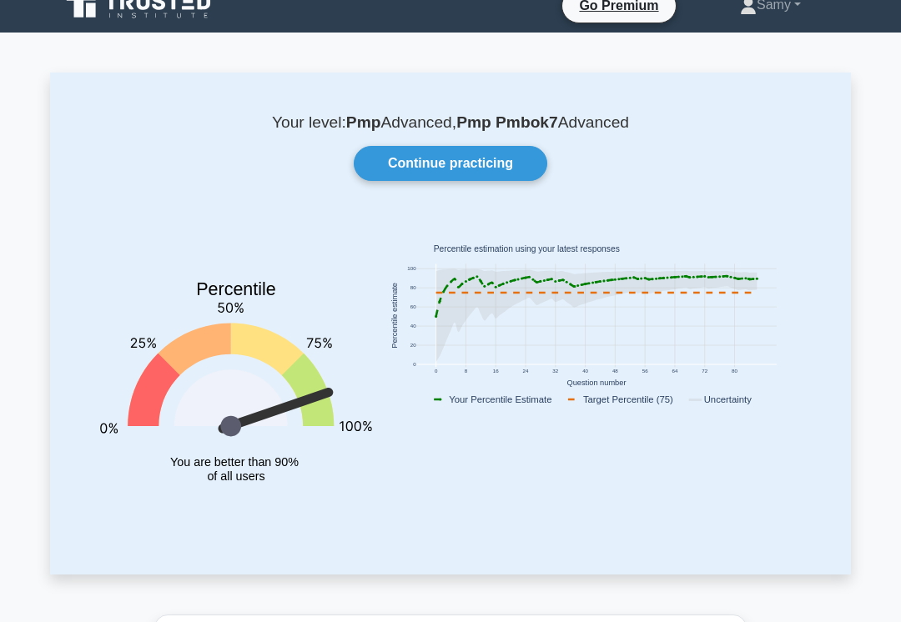
scroll to position [21, 0]
click at [503, 163] on link "Continue practicing" at bounding box center [451, 163] width 194 height 35
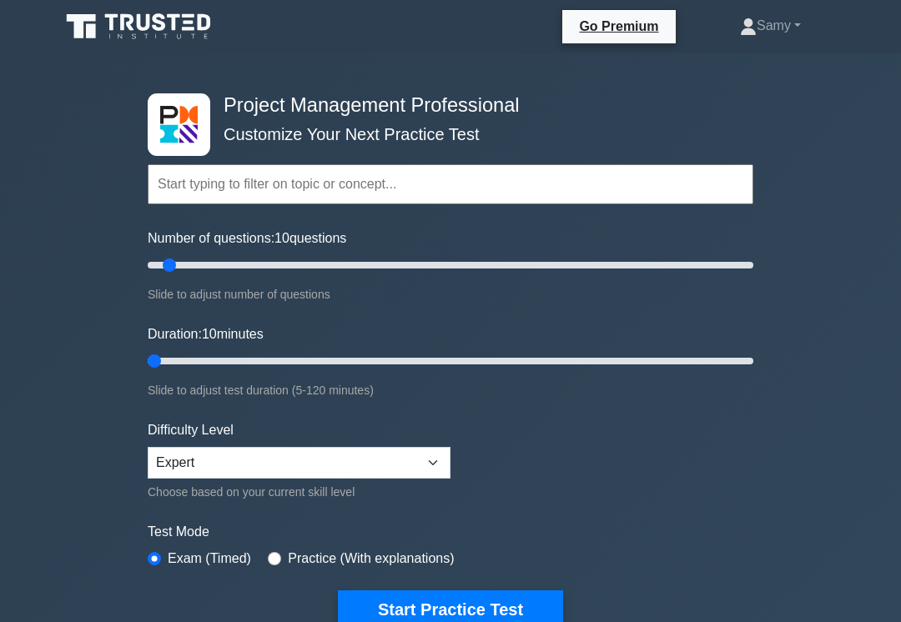
type input "5"
click at [485, 616] on button "Start Practice Test" at bounding box center [450, 610] width 225 height 38
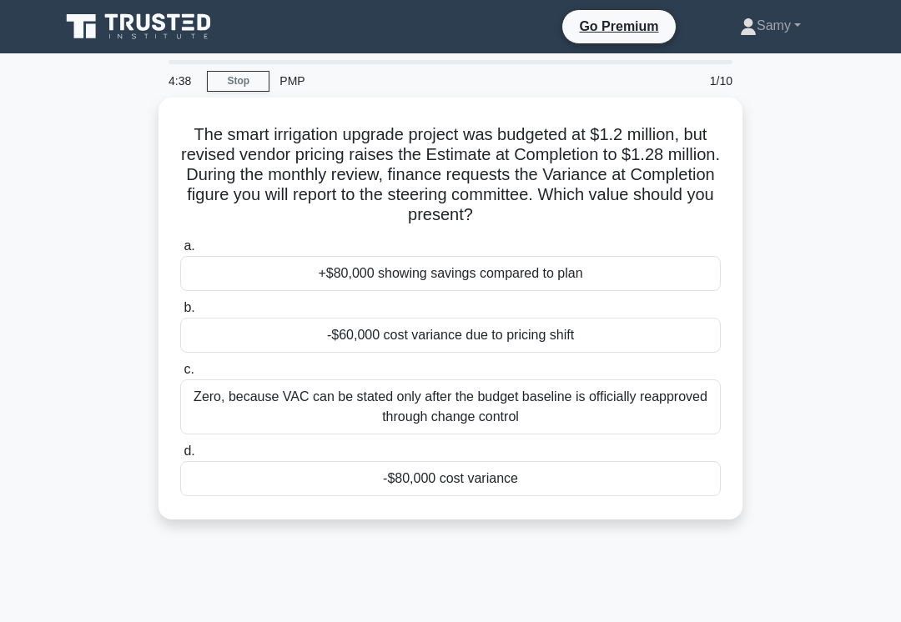
click at [480, 480] on div "-$80,000 cost variance" at bounding box center [450, 478] width 540 height 35
click at [180, 457] on input "d. -$80,000 cost variance" at bounding box center [180, 451] width 0 height 11
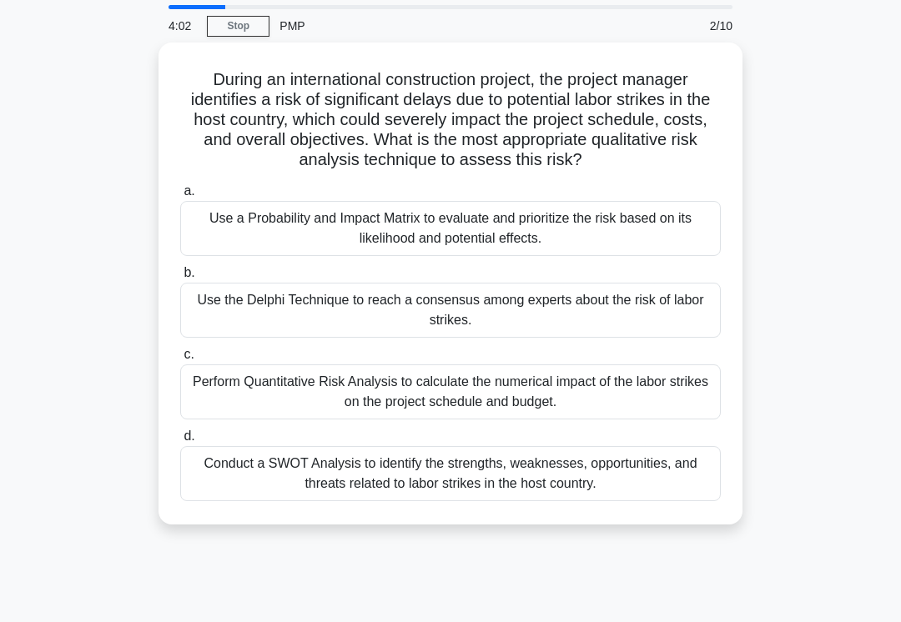
scroll to position [50, 0]
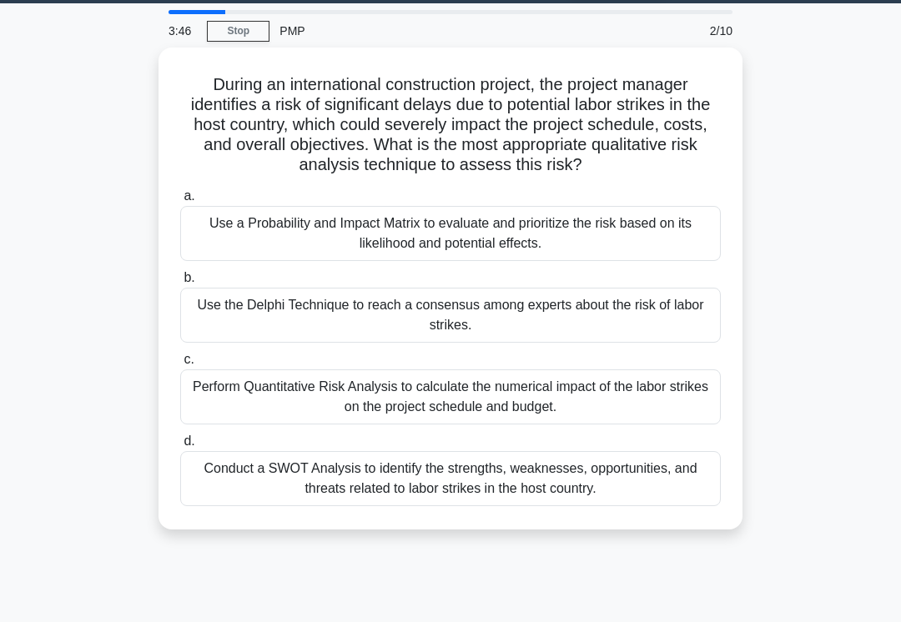
click at [572, 342] on div "Use the Delphi Technique to reach a consensus among experts about the risk of l…" at bounding box center [450, 315] width 540 height 55
click at [180, 284] on input "b. Use the Delphi Technique to reach a consensus among experts about the risk o…" at bounding box center [180, 278] width 0 height 11
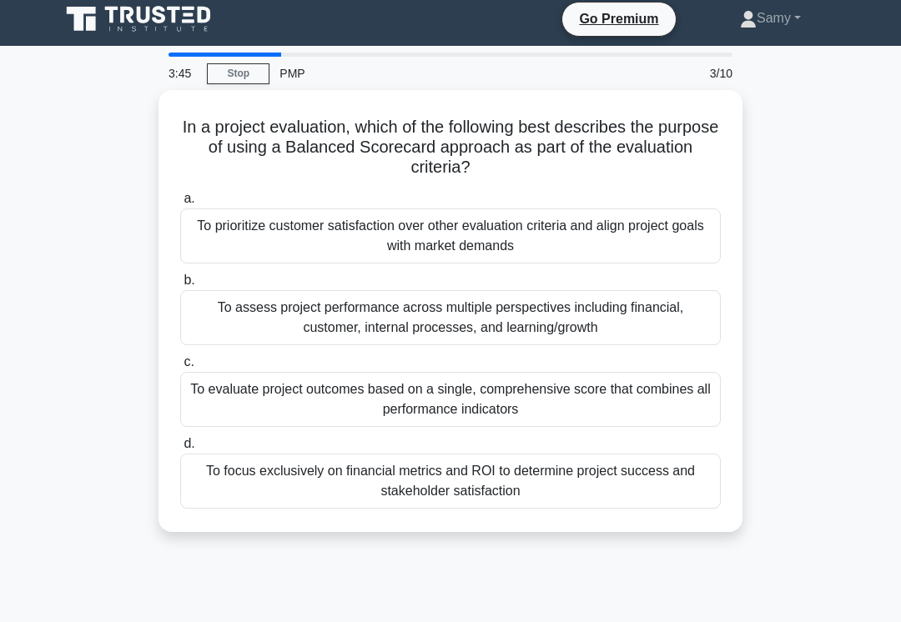
scroll to position [0, 0]
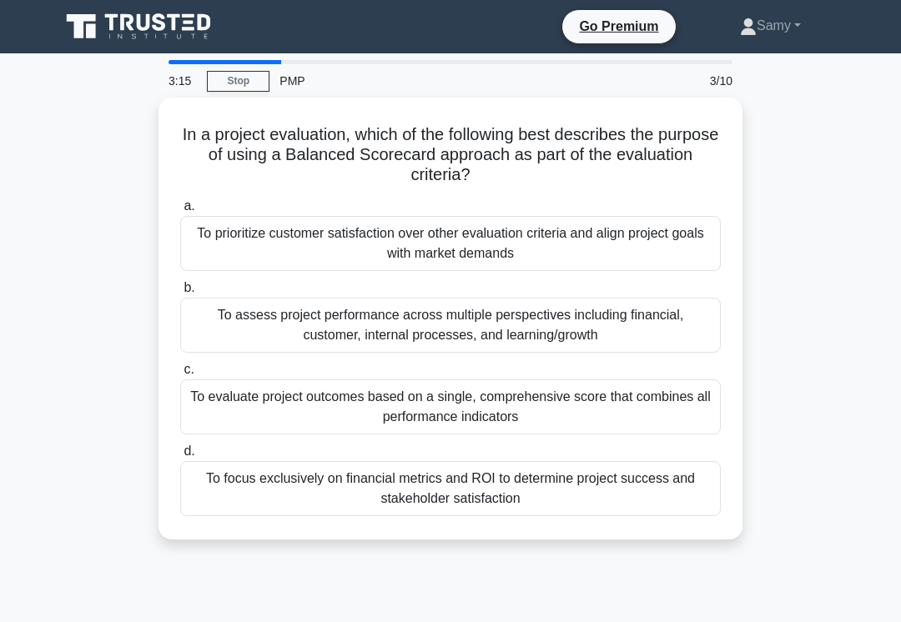
click at [229, 318] on div "To assess project performance across multiple perspectives including financial,…" at bounding box center [450, 325] width 540 height 55
click at [180, 294] on input "b. To assess project performance across multiple perspectives including financi…" at bounding box center [180, 288] width 0 height 11
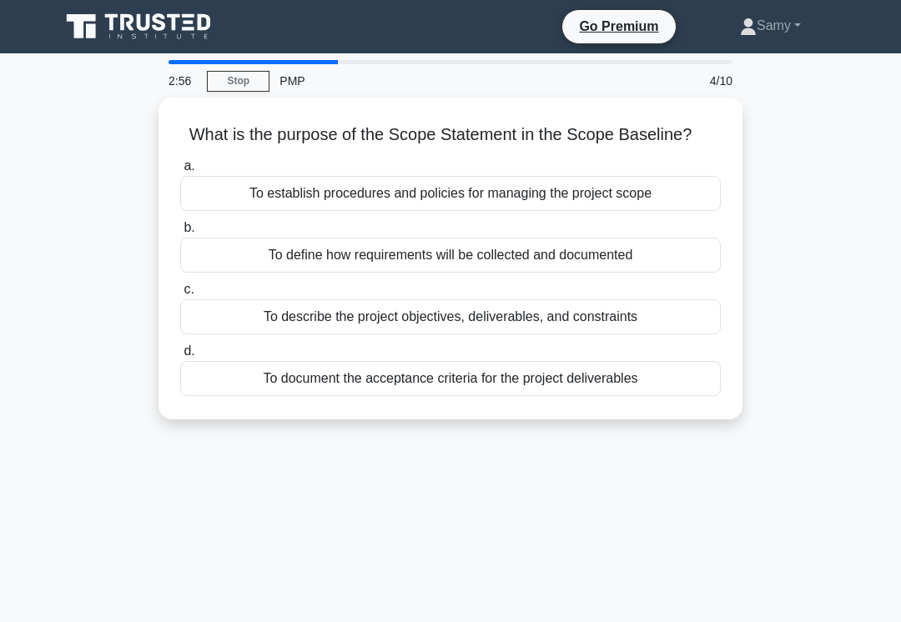
click at [248, 334] on div "To describe the project objectives, deliverables, and constraints" at bounding box center [450, 316] width 540 height 35
click at [180, 295] on input "c. To describe the project objectives, deliverables, and constraints" at bounding box center [180, 289] width 0 height 11
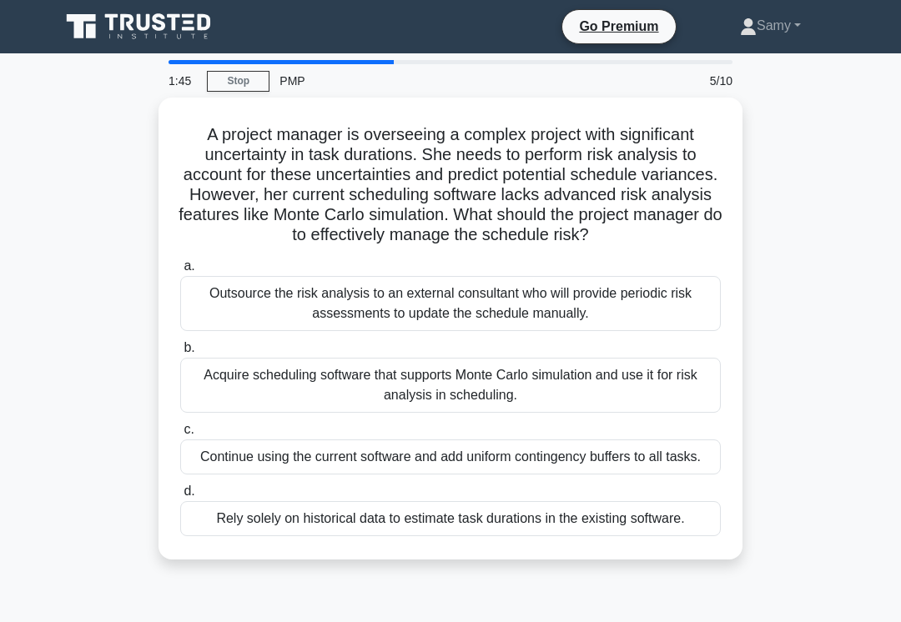
click at [549, 324] on div "Outsource the risk analysis to an external consultant who will provide periodic…" at bounding box center [450, 303] width 540 height 55
click at [180, 272] on input "a. Outsource the risk analysis to an external consultant who will provide perio…" at bounding box center [180, 266] width 0 height 11
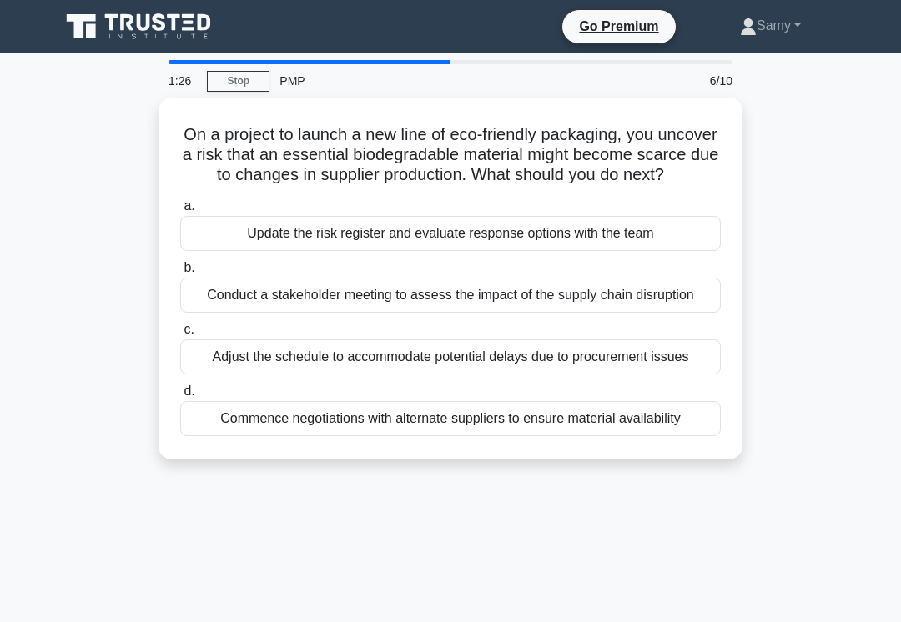
click at [551, 251] on div "Update the risk register and evaluate response options with the team" at bounding box center [450, 233] width 540 height 35
click at [180, 212] on input "a. Update the risk register and evaluate response options with the team" at bounding box center [180, 206] width 0 height 11
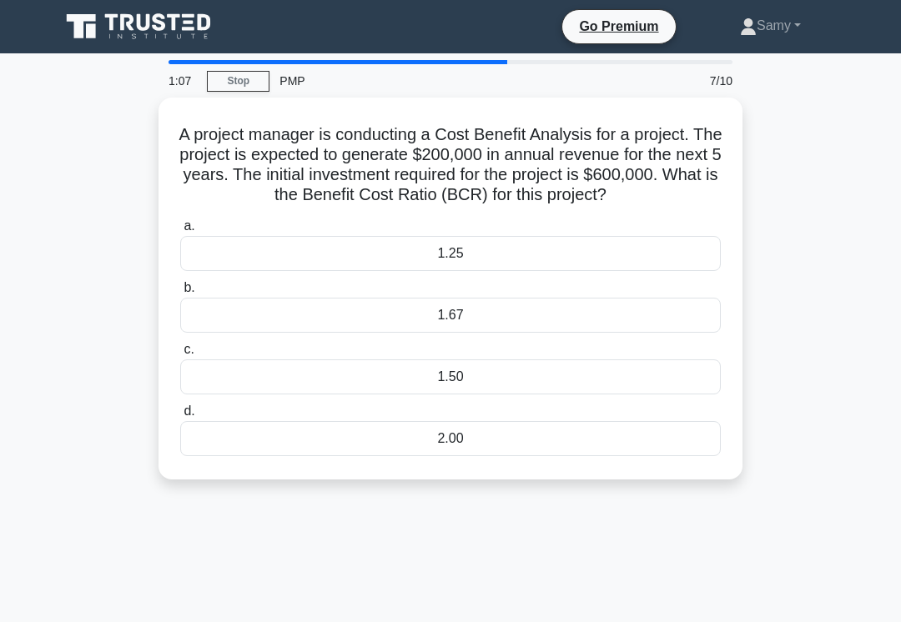
click at [485, 333] on div "1.67" at bounding box center [450, 315] width 540 height 35
click at [180, 294] on input "b. 1.67" at bounding box center [180, 288] width 0 height 11
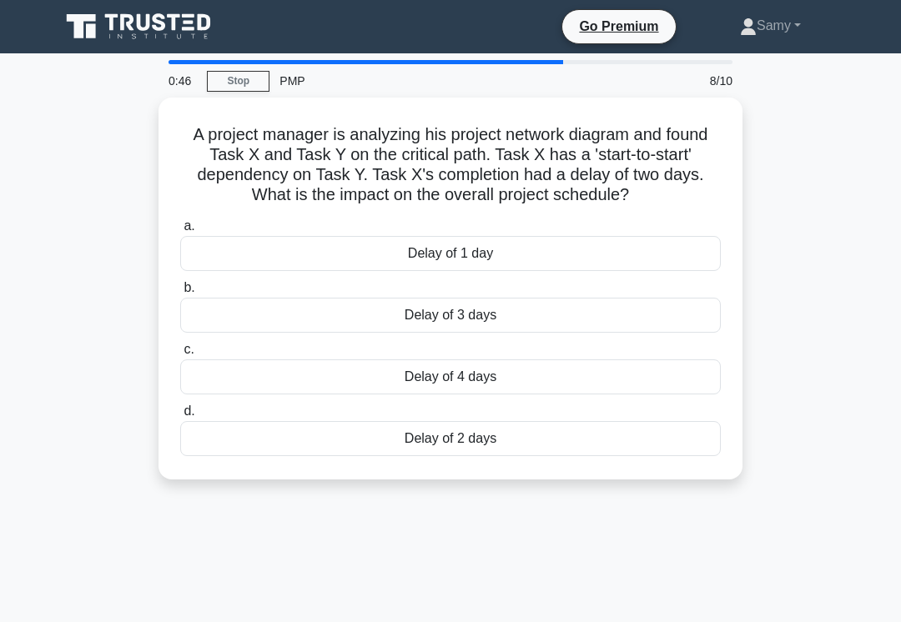
click at [486, 456] on div "Delay of 2 days" at bounding box center [450, 438] width 540 height 35
click at [180, 417] on input "d. Delay of 2 days" at bounding box center [180, 411] width 0 height 11
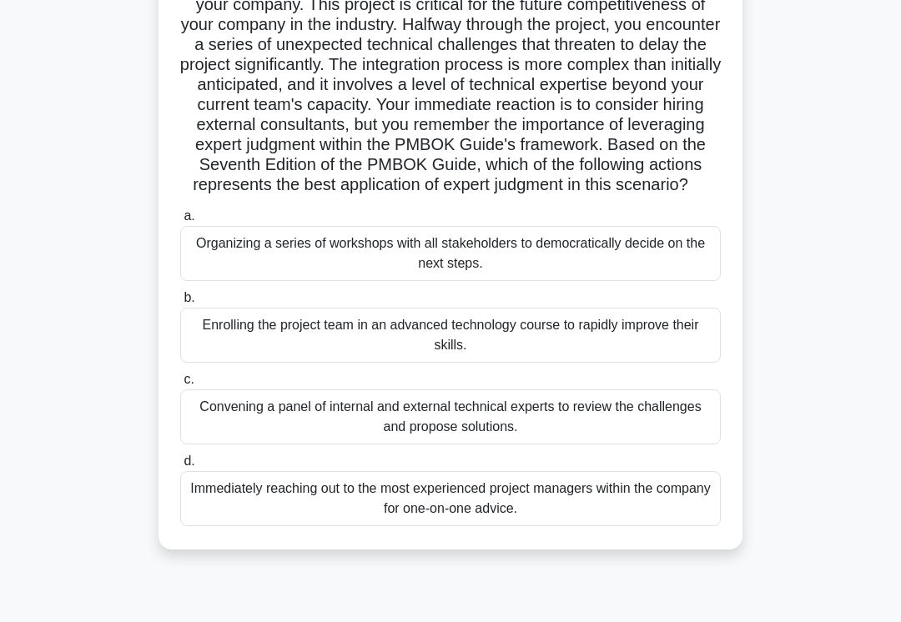
scroll to position [181, 0]
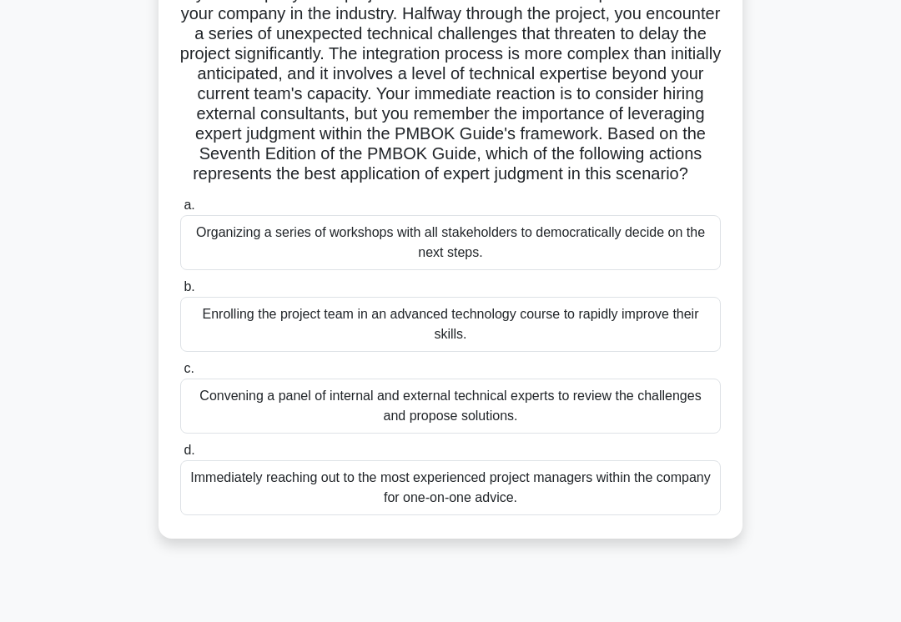
click at [607, 270] on div "Organizing a series of workshops with all stakeholders to democratically decide…" at bounding box center [450, 242] width 540 height 55
click at [180, 211] on input "a. Organizing a series of workshops with all stakeholders to democratically dec…" at bounding box center [180, 205] width 0 height 11
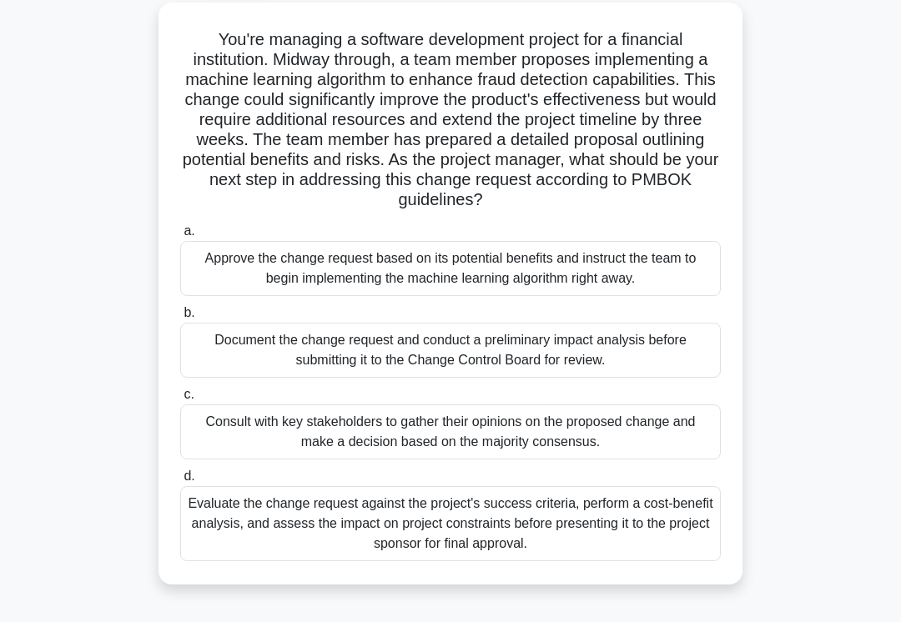
scroll to position [103, 0]
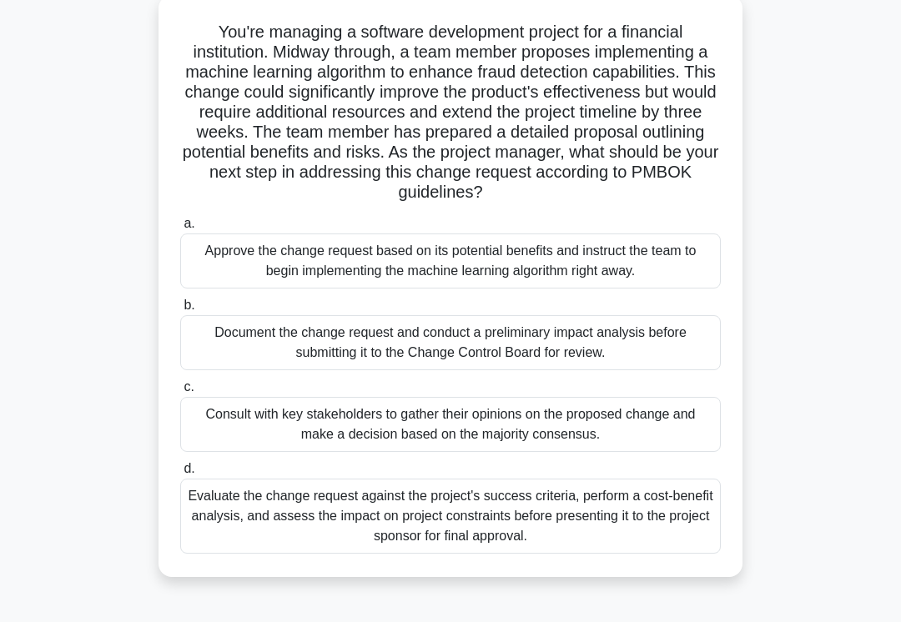
click at [631, 361] on div "Document the change request and conduct a preliminary impact analysis before su…" at bounding box center [450, 342] width 540 height 55
click at [180, 311] on input "b. Document the change request and conduct a preliminary impact analysis before…" at bounding box center [180, 305] width 0 height 11
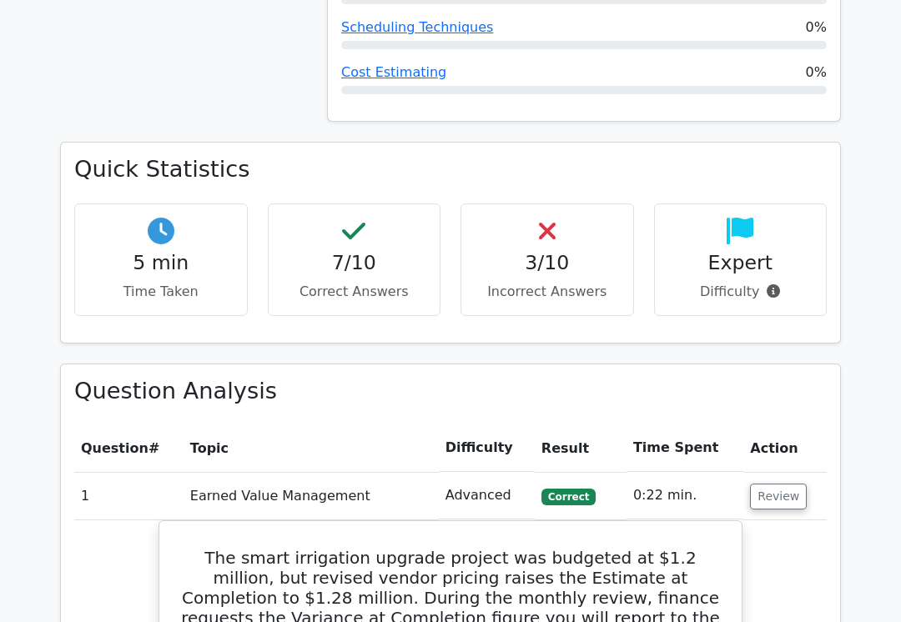
click at [792, 484] on button "Review" at bounding box center [778, 497] width 57 height 26
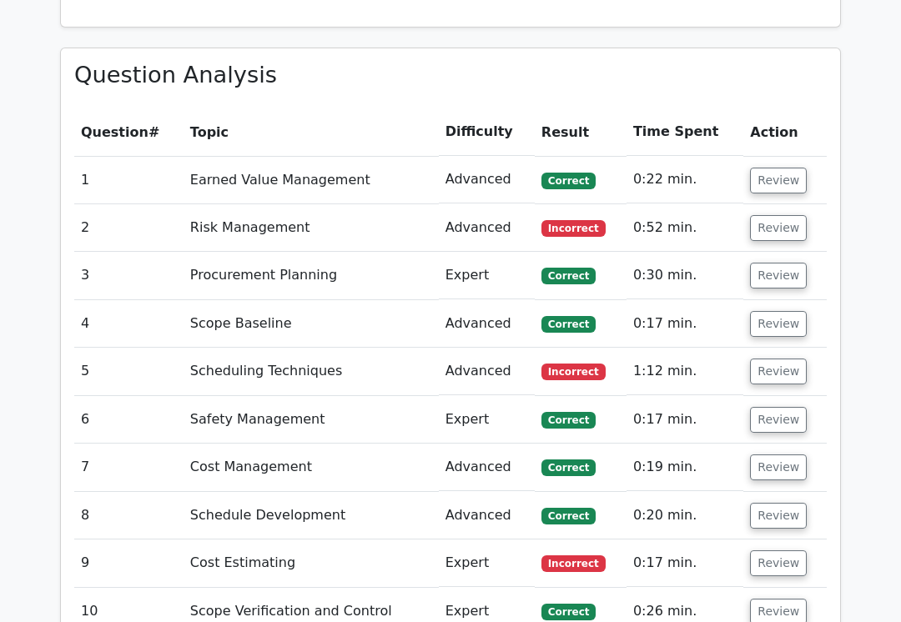
scroll to position [1469, 0]
click at [776, 215] on button "Review" at bounding box center [778, 228] width 57 height 26
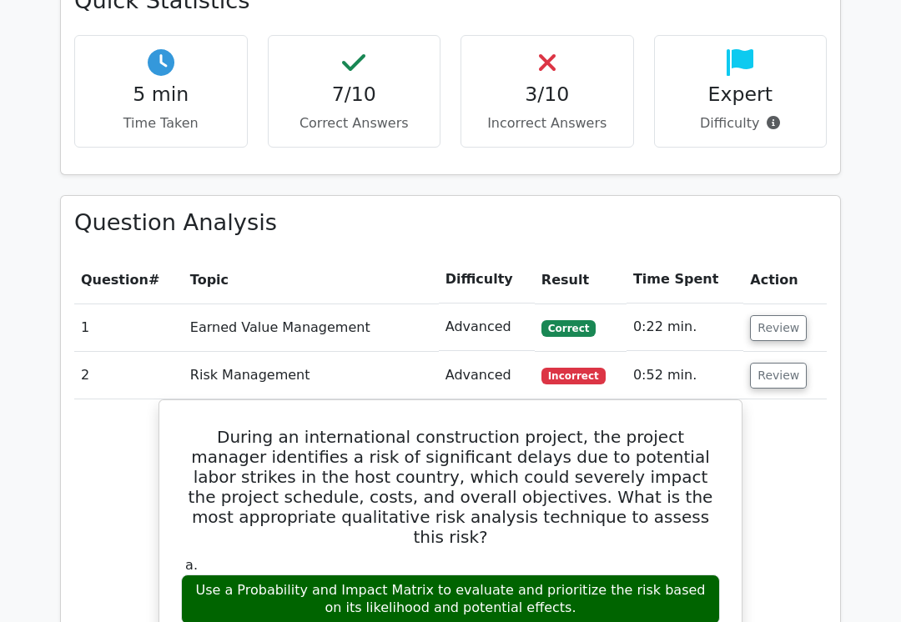
scroll to position [1309, 0]
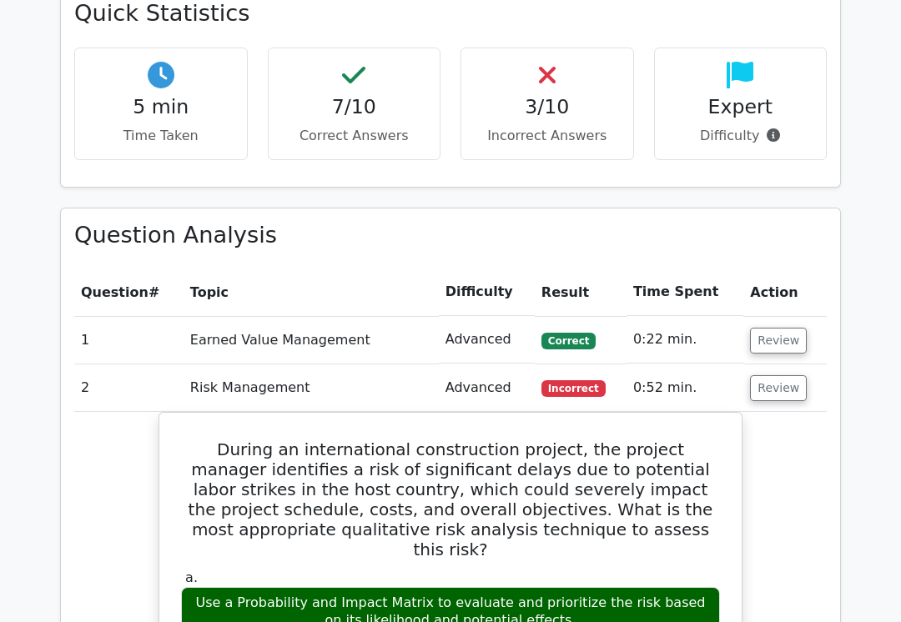
click at [790, 375] on button "Review" at bounding box center [778, 388] width 57 height 26
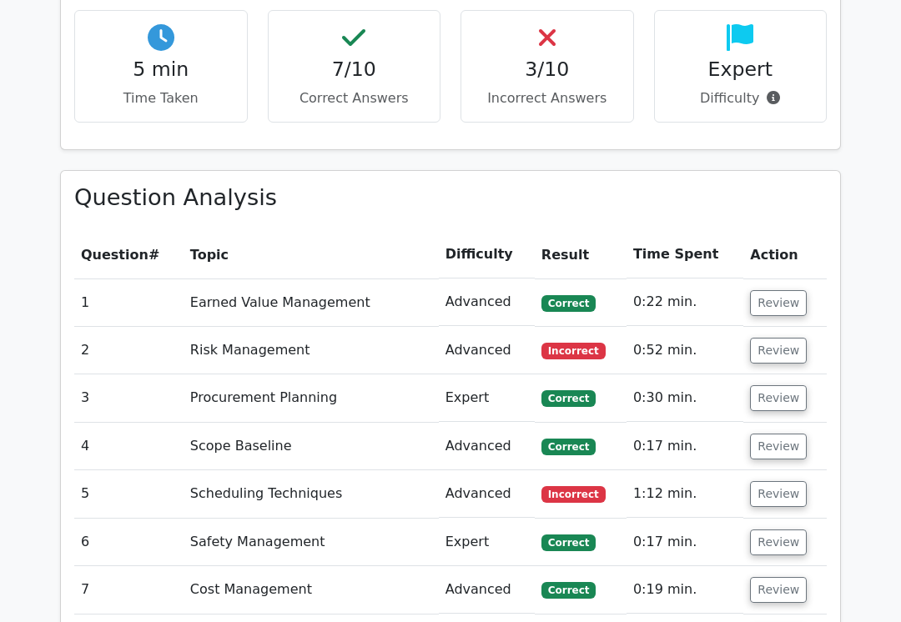
click at [776, 482] on button "Review" at bounding box center [778, 495] width 57 height 26
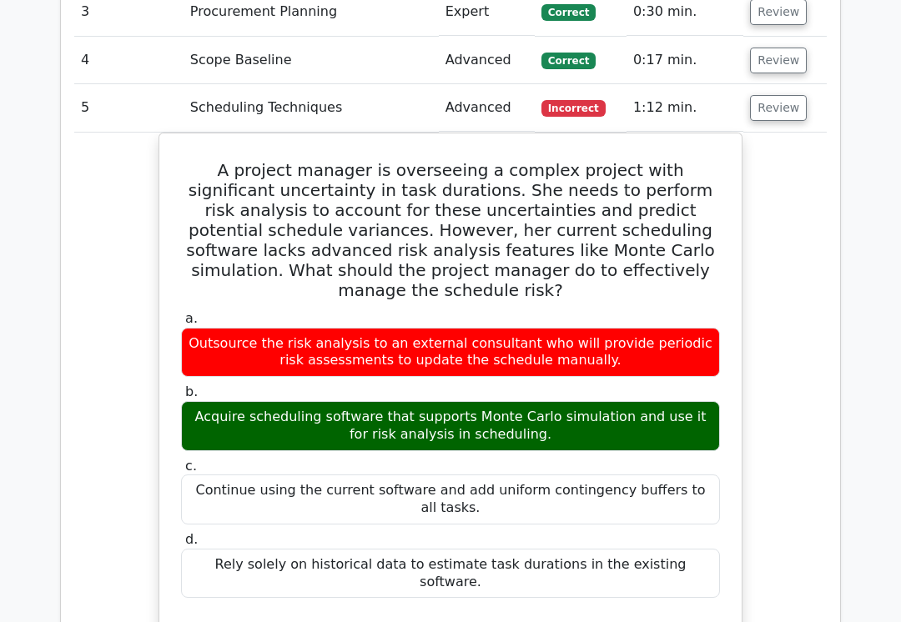
scroll to position [1729, 0]
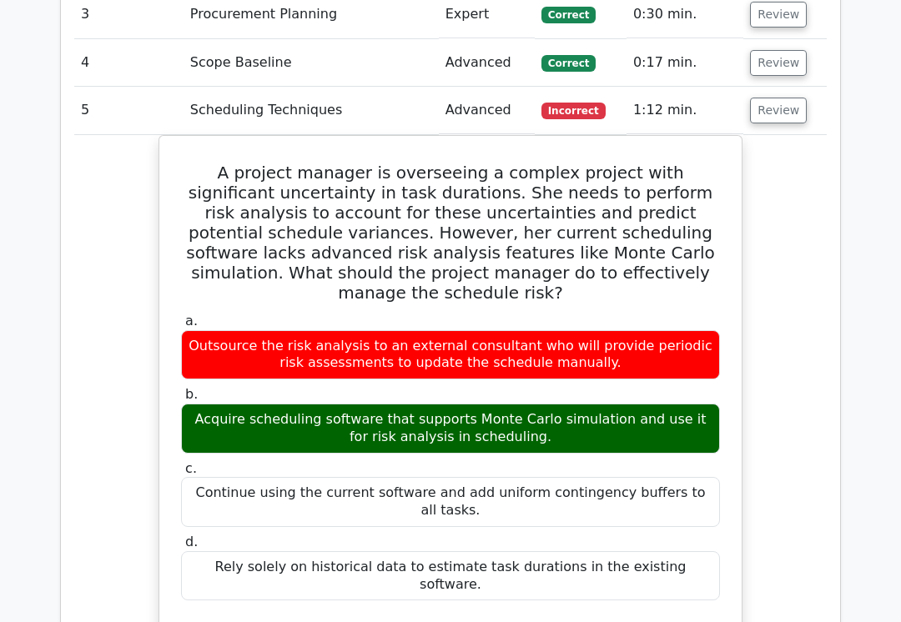
click at [787, 98] on button "Review" at bounding box center [778, 111] width 57 height 26
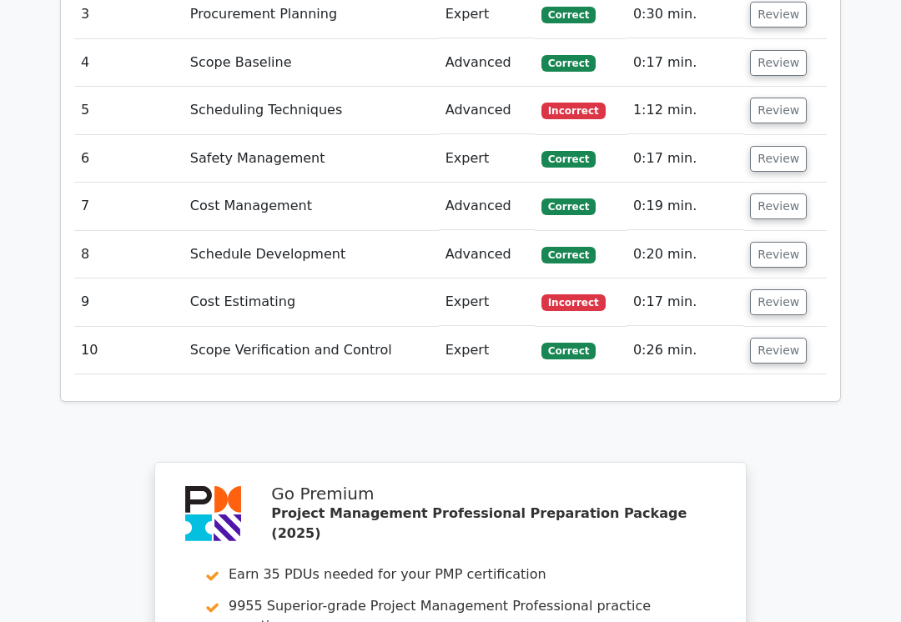
click at [773, 289] on button "Review" at bounding box center [778, 302] width 57 height 26
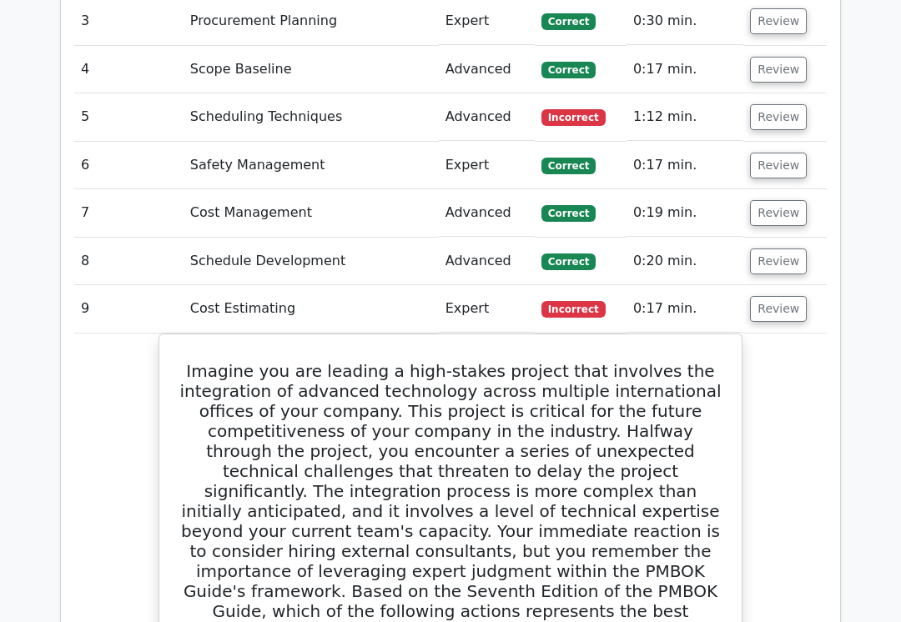
scroll to position [1723, 0]
click at [781, 296] on button "Review" at bounding box center [778, 309] width 57 height 26
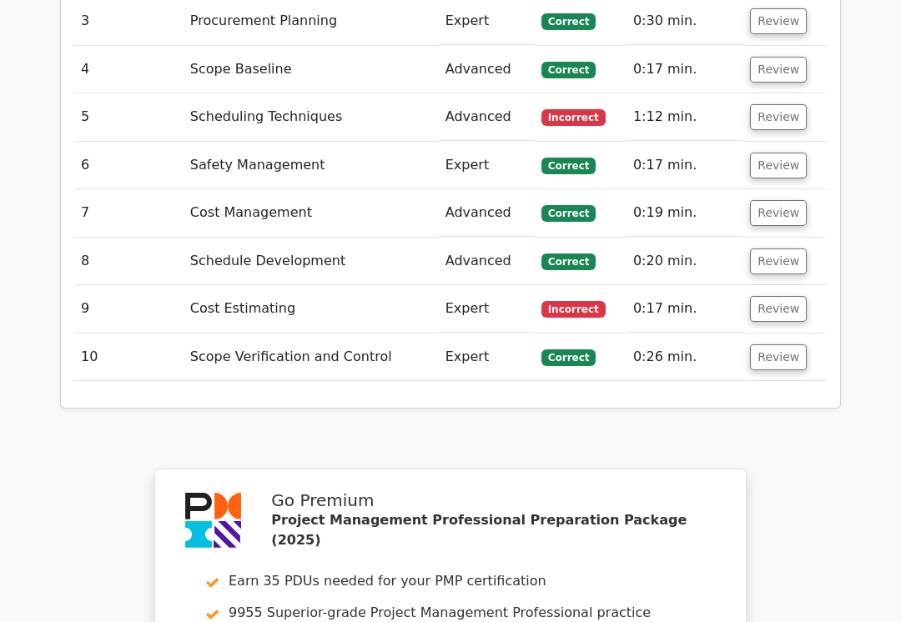
click at [783, 249] on button "Review" at bounding box center [778, 262] width 57 height 26
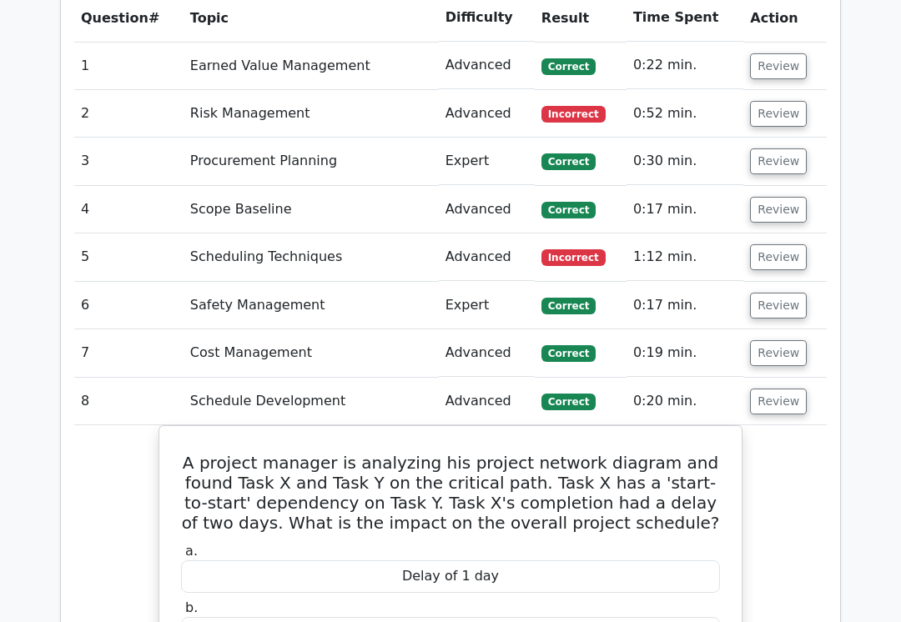
scroll to position [1583, 0]
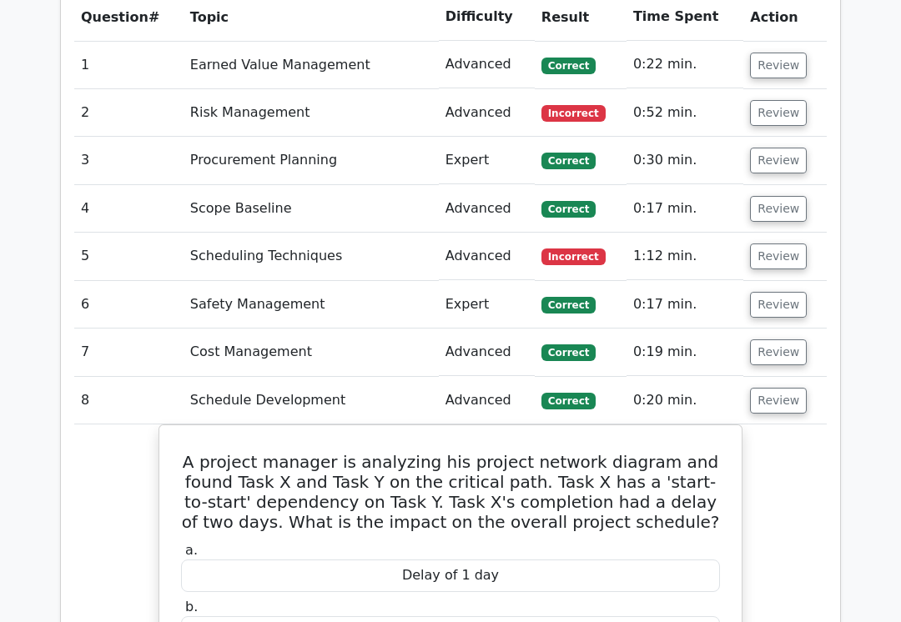
click at [777, 389] on button "Review" at bounding box center [778, 402] width 57 height 26
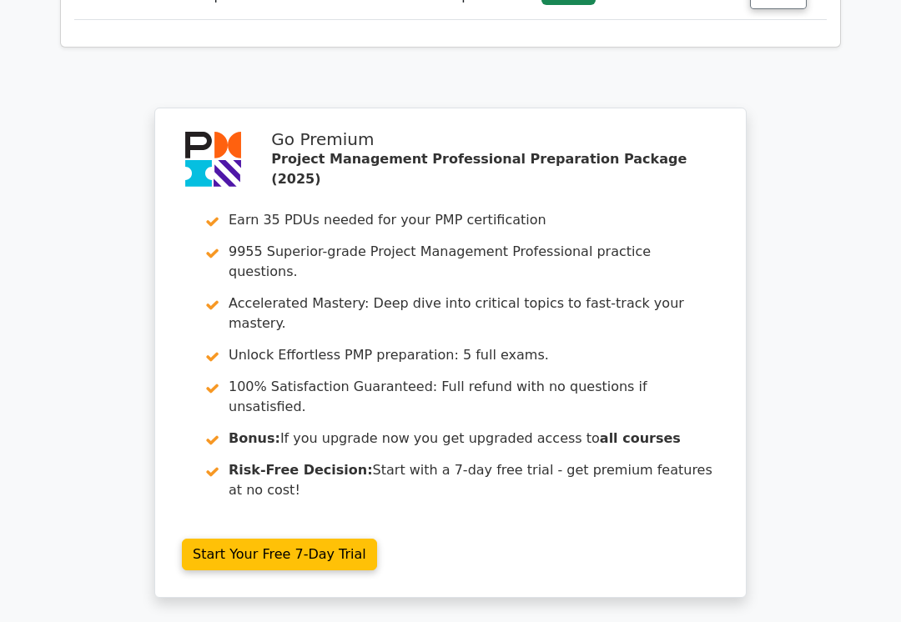
scroll to position [2097, 0]
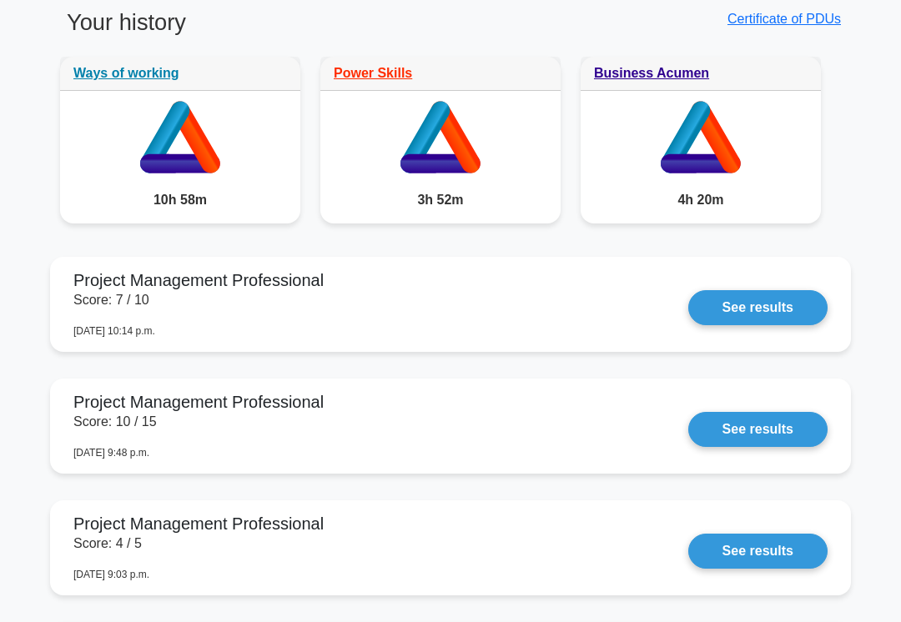
scroll to position [1394, 0]
click at [778, 325] on link "See results" at bounding box center [757, 307] width 139 height 35
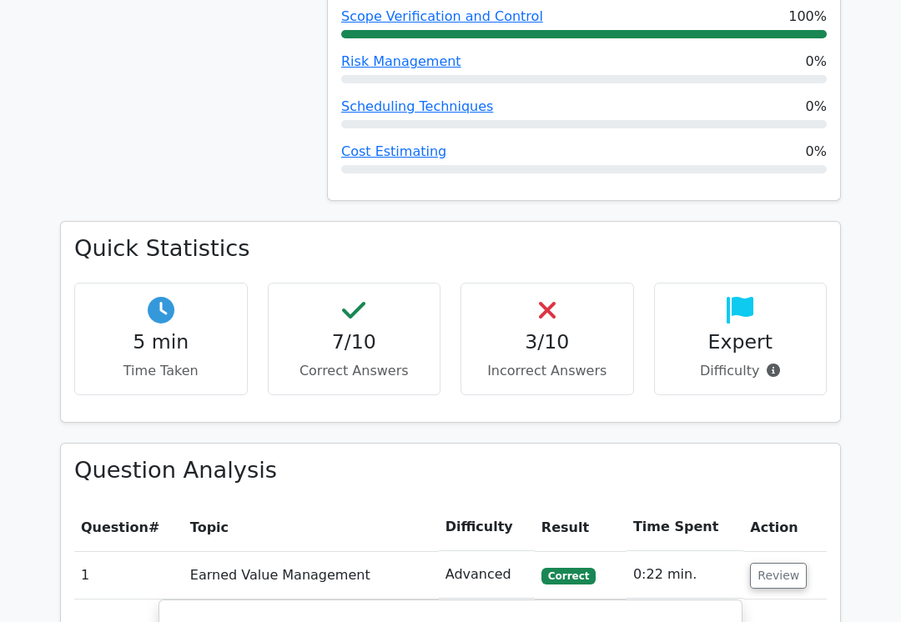
scroll to position [1084, 0]
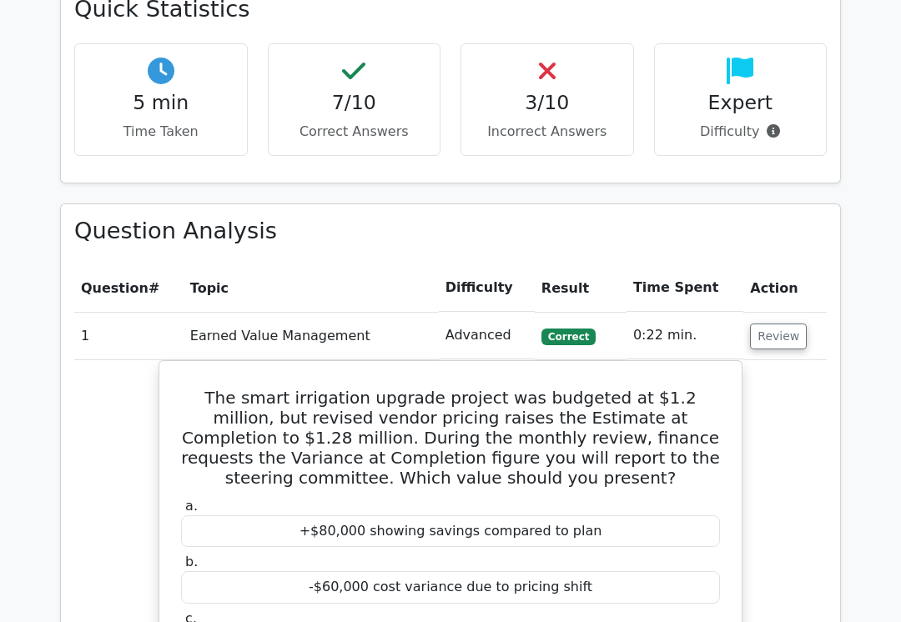
click at [777, 324] on button "Review" at bounding box center [778, 337] width 57 height 26
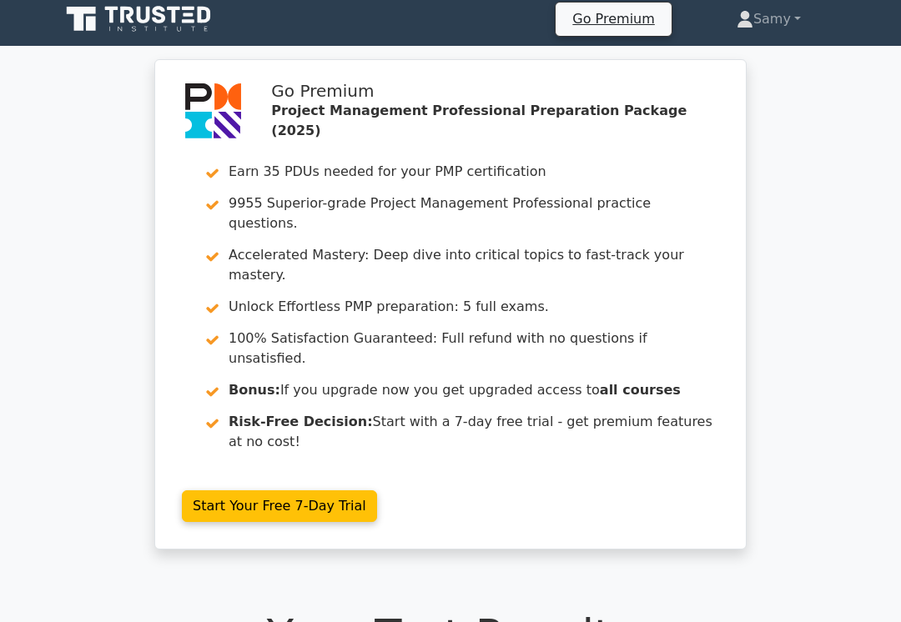
scroll to position [0, 0]
